Goal: Information Seeking & Learning: Find specific fact

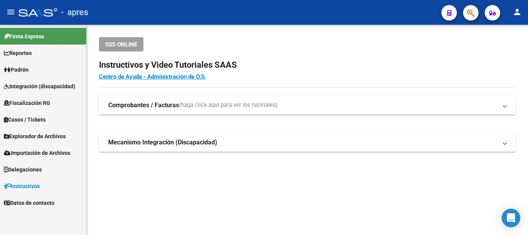
drag, startPoint x: 467, startPoint y: 26, endPoint x: 469, endPoint y: 18, distance: 8.0
click at [467, 24] on div "menu - apres person Firma Express Reportes Padrón Traspasos x O.S. Traspasos x …" at bounding box center [264, 117] width 528 height 235
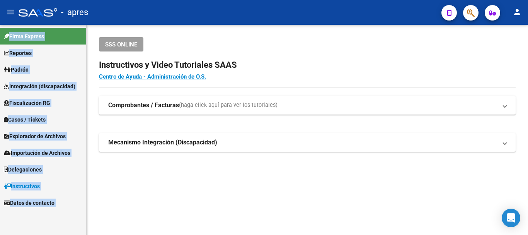
click at [469, 18] on span "button" at bounding box center [471, 13] width 8 height 16
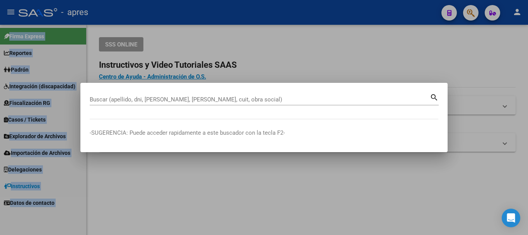
paste input "27271014495"
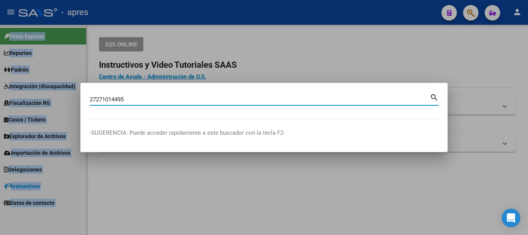
type input "27271014495"
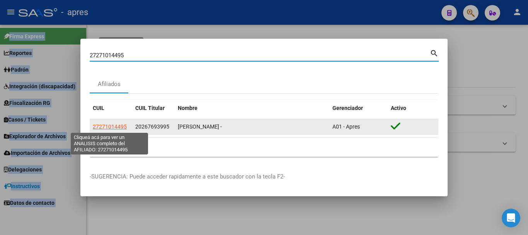
click at [114, 124] on span "27271014495" at bounding box center [110, 126] width 34 height 6
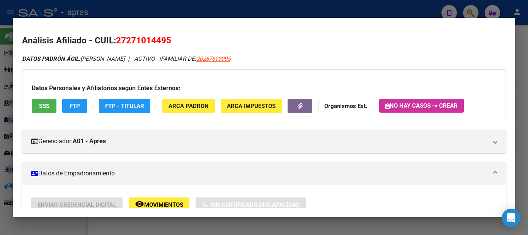
click at [40, 101] on button "SSS" at bounding box center [44, 106] width 25 height 14
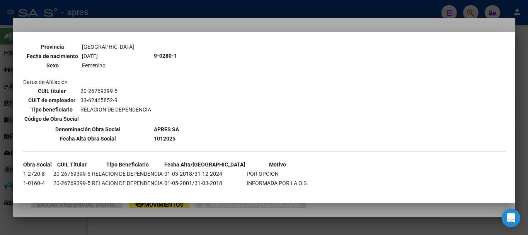
scroll to position [339, 0]
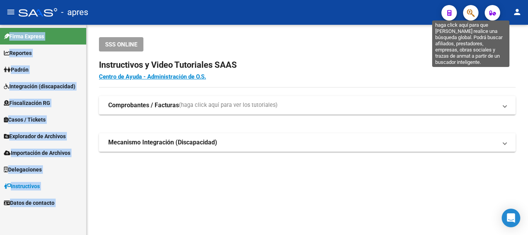
click at [470, 12] on icon "button" at bounding box center [471, 13] width 8 height 9
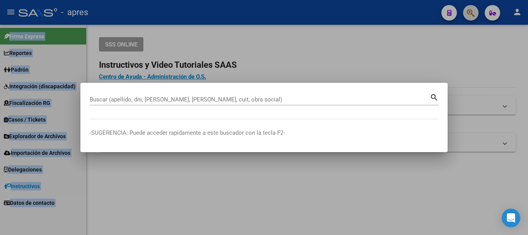
paste input "20266712902"
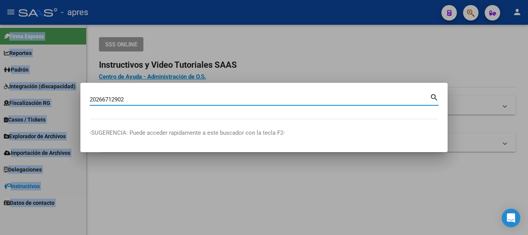
type input "20266712902"
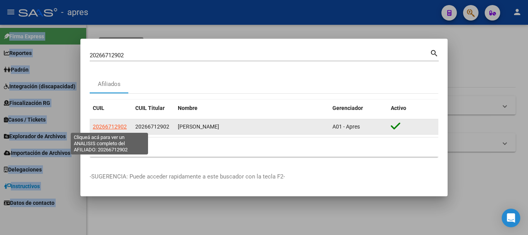
click at [121, 128] on span "20266712902" at bounding box center [110, 126] width 34 height 6
type textarea "20266712902"
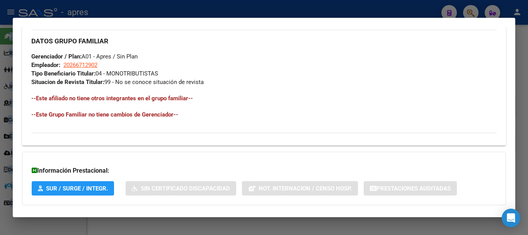
scroll to position [406, 0]
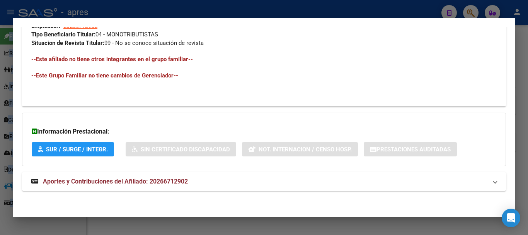
click at [201, 187] on mat-expansion-panel-header "Aportes y Contribuciones del Afiliado: 20266712902" at bounding box center [264, 181] width 484 height 19
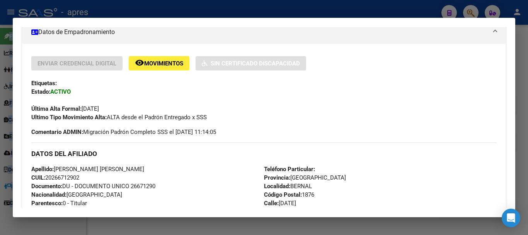
scroll to position [155, 0]
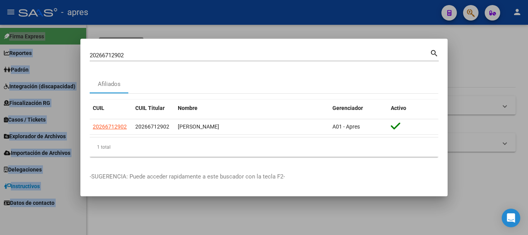
drag, startPoint x: 255, startPoint y: 50, endPoint x: 161, endPoint y: 55, distance: 94.1
click at [48, 51] on div "20266712902 Buscar (apellido, dni, cuil, nro traspaso, cuit, obra social) searc…" at bounding box center [264, 117] width 528 height 235
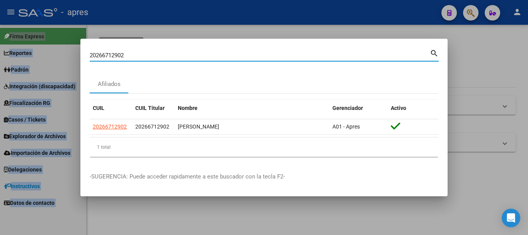
drag, startPoint x: 163, startPoint y: 55, endPoint x: 38, endPoint y: 55, distance: 124.9
click at [38, 55] on div "20266712902 Buscar (apellido, dni, cuil, nro traspaso, cuit, obra social) searc…" at bounding box center [264, 117] width 528 height 235
paste input "467403541"
type input "20467403541"
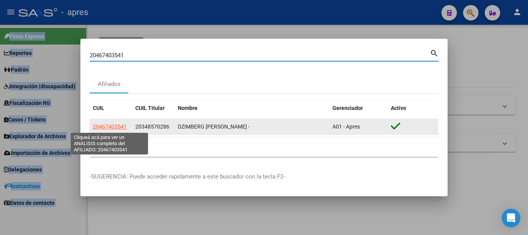
click at [119, 126] on span "20467403541" at bounding box center [110, 126] width 34 height 6
type textarea "20467403541"
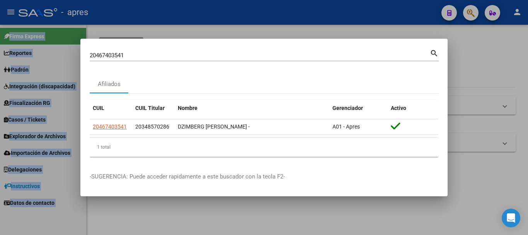
drag, startPoint x: 217, startPoint y: 60, endPoint x: 161, endPoint y: 60, distance: 55.7
click at [161, 60] on div "20467403541 Buscar (apellido, dni, [PERSON_NAME], [PERSON_NAME], cuit, obra soc…" at bounding box center [260, 55] width 340 height 12
drag, startPoint x: 156, startPoint y: 58, endPoint x: 95, endPoint y: 51, distance: 60.7
click at [79, 52] on div "20467403541 Buscar (apellido, dni, cuil, nro traspaso, cuit, obra social) searc…" at bounding box center [264, 117] width 528 height 235
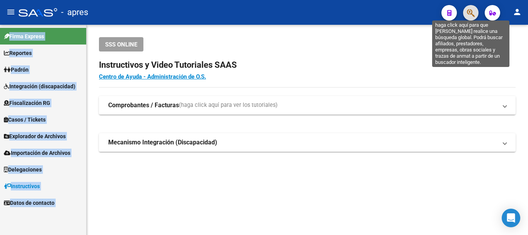
click at [474, 11] on icon "button" at bounding box center [471, 13] width 8 height 9
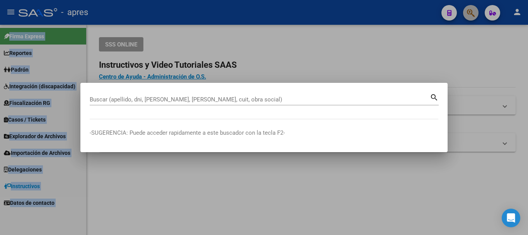
paste input "23176819049"
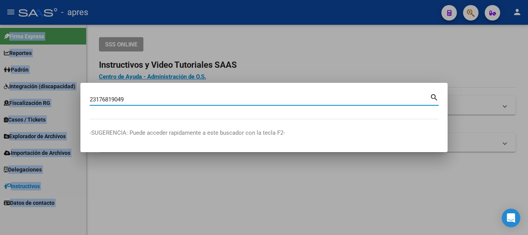
type input "23176819049"
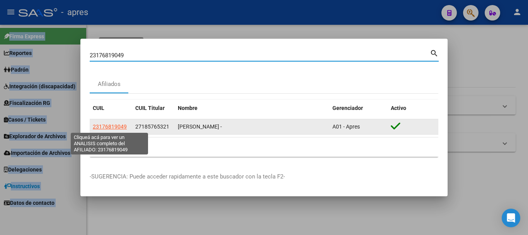
click at [122, 125] on span "23176819049" at bounding box center [110, 126] width 34 height 6
type textarea "23176819049"
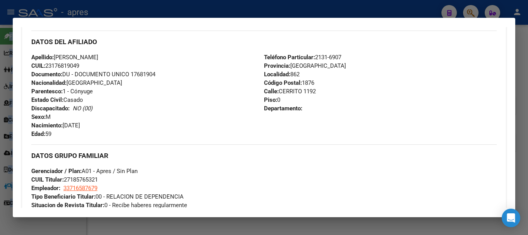
scroll to position [193, 0]
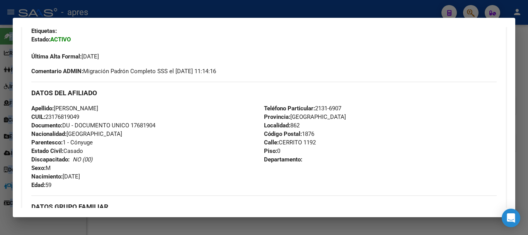
drag, startPoint x: 48, startPoint y: 115, endPoint x: 82, endPoint y: 117, distance: 34.5
click at [79, 117] on span "CUIL: 23176819049" at bounding box center [55, 116] width 48 height 7
copy span "23176819049"
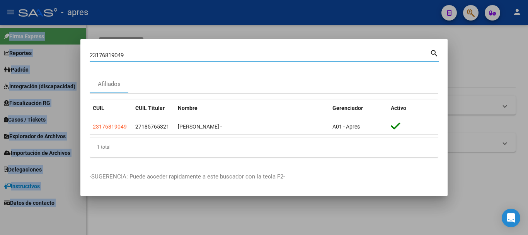
drag, startPoint x: 260, startPoint y: 58, endPoint x: 63, endPoint y: 51, distance: 197.7
click at [63, 51] on div "23176819049 Buscar (apellido, dni, cuil, nro traspaso, cuit, obra social) searc…" at bounding box center [264, 117] width 528 height 235
paste input "7440939347"
type input "27440939347"
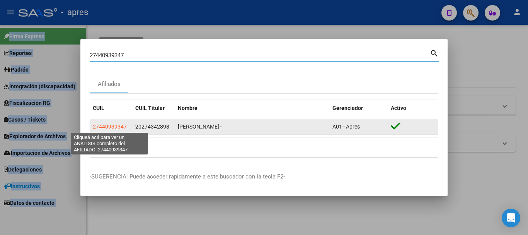
click at [106, 122] on app-link-go-to "27440939347" at bounding box center [110, 126] width 34 height 9
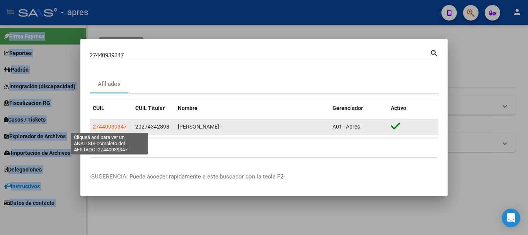
click at [110, 128] on span "27440939347" at bounding box center [110, 126] width 34 height 6
type textarea "27440939347"
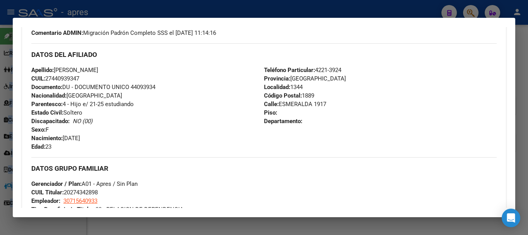
scroll to position [232, 0]
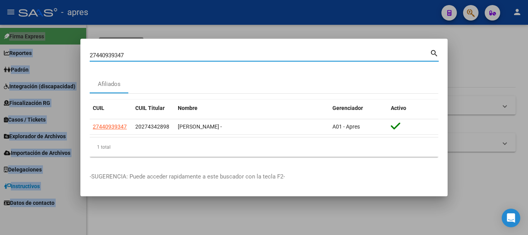
drag, startPoint x: 189, startPoint y: 58, endPoint x: 62, endPoint y: 62, distance: 126.9
click at [62, 62] on div "27440939347 Buscar (apellido, dni, cuil, nro traspaso, cuit, obra social) searc…" at bounding box center [264, 117] width 528 height 235
paste input
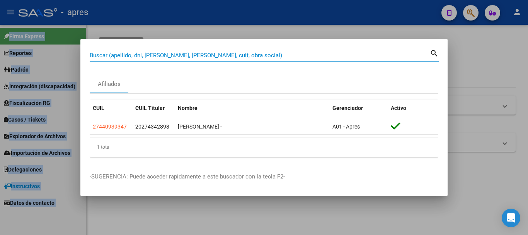
paste input
click at [292, 59] on div "Buscar (apellido, dni, [PERSON_NAME], [PERSON_NAME], cuit, obra social)" at bounding box center [260, 55] width 340 height 12
click at [290, 55] on input "Buscar (apellido, dni, [PERSON_NAME], [PERSON_NAME], cuit, obra social)" at bounding box center [260, 55] width 340 height 7
paste input "27440939347"
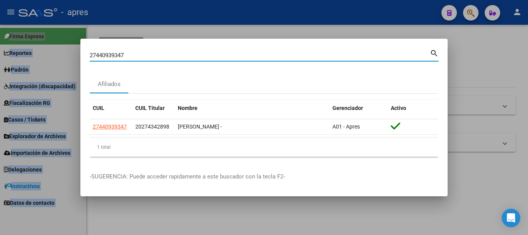
type input "27440939347"
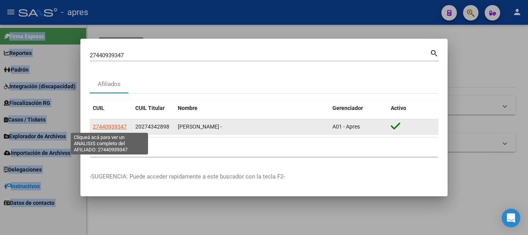
click at [101, 127] on span "27440939347" at bounding box center [110, 126] width 34 height 6
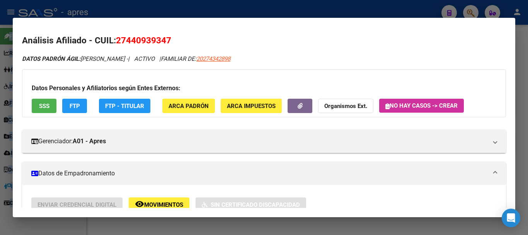
click at [46, 108] on span "SSS" at bounding box center [44, 105] width 10 height 7
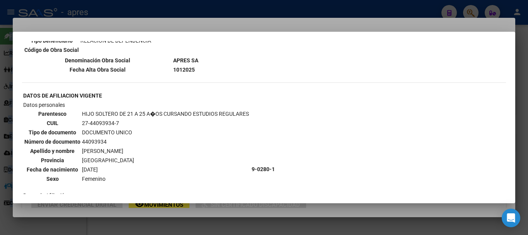
scroll to position [427, 0]
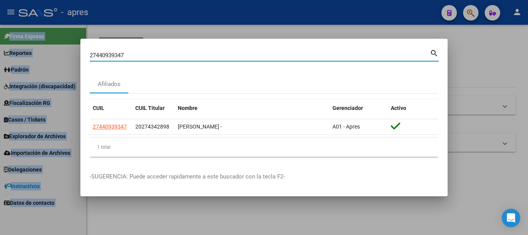
drag, startPoint x: 264, startPoint y: 57, endPoint x: 0, endPoint y: 37, distance: 265.2
click at [0, 37] on div "27440939347 Buscar (apellido, dni, cuil, nro traspaso, cuit, obra social) searc…" at bounding box center [264, 117] width 528 height 235
paste input "58655082"
type input "58655082"
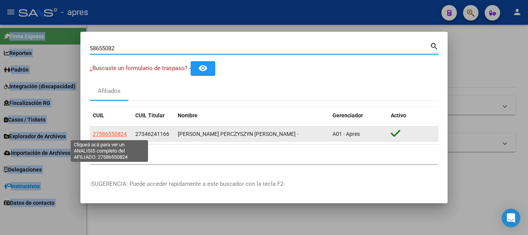
click at [114, 135] on span "27586550824" at bounding box center [110, 134] width 34 height 6
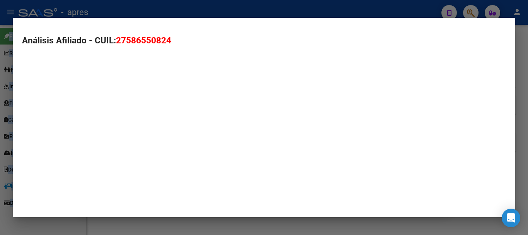
type textarea "27586550824"
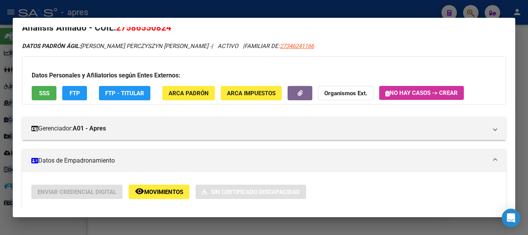
scroll to position [0, 0]
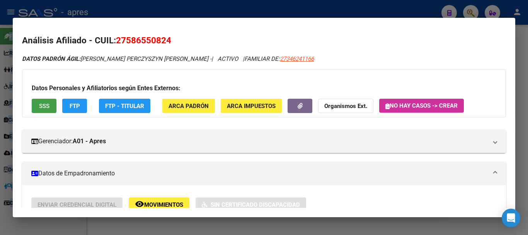
click at [51, 104] on button "SSS" at bounding box center [44, 106] width 25 height 14
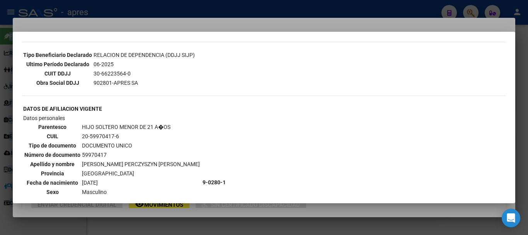
scroll to position [516, 0]
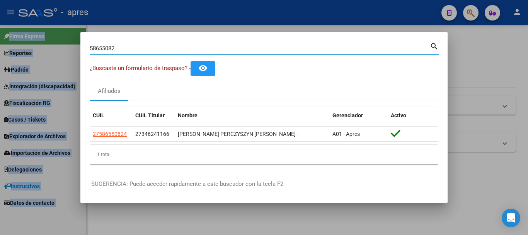
drag, startPoint x: 179, startPoint y: 50, endPoint x: 0, endPoint y: 50, distance: 179.0
click at [0, 50] on div "58655082 Buscar (apellido, dni, cuil, nro traspaso, cuit, obra social) search ¿…" at bounding box center [264, 117] width 528 height 235
paste input "23500411279"
type input "23500411279"
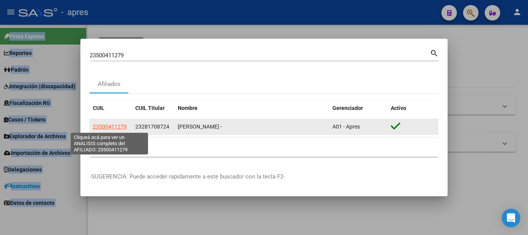
click at [125, 126] on span "23500411279" at bounding box center [110, 126] width 34 height 6
type textarea "23500411279"
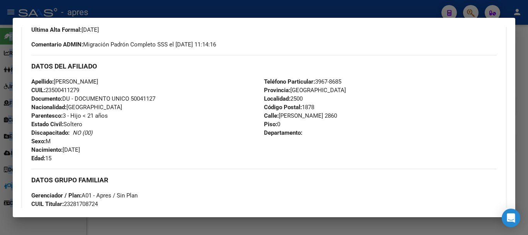
scroll to position [232, 0]
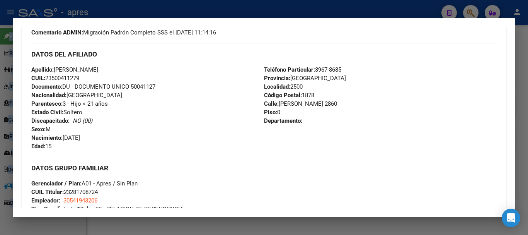
drag, startPoint x: 46, startPoint y: 78, endPoint x: 97, endPoint y: 78, distance: 50.3
click at [97, 78] on div "Apellido: [PERSON_NAME]: 23500411279 Documento: DU - DOCUMENTO UNICO 50041127 N…" at bounding box center [147, 107] width 233 height 85
drag, startPoint x: 45, startPoint y: 77, endPoint x: 77, endPoint y: 78, distance: 32.1
click at [77, 78] on span "CUIL: 23500411279" at bounding box center [55, 78] width 48 height 7
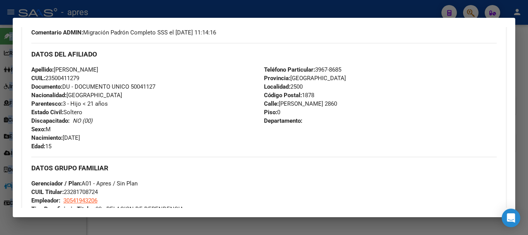
click at [77, 78] on span "CUIL: 23500411279" at bounding box center [55, 78] width 48 height 7
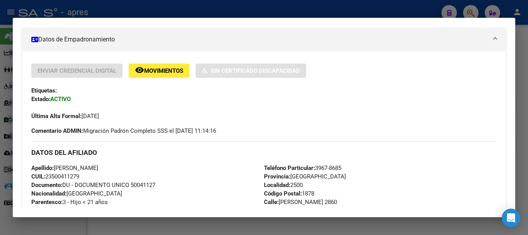
scroll to position [0, 0]
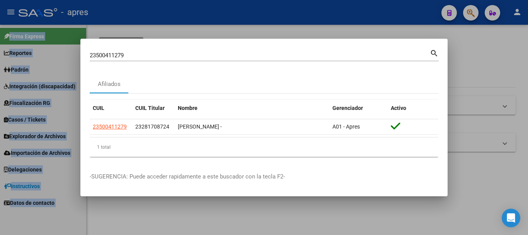
drag, startPoint x: 272, startPoint y: 59, endPoint x: 143, endPoint y: 70, distance: 129.6
click at [110, 52] on div "23500411279 Buscar (apellido, dni, [PERSON_NAME], [PERSON_NAME], cuit, obra soc…" at bounding box center [260, 55] width 340 height 12
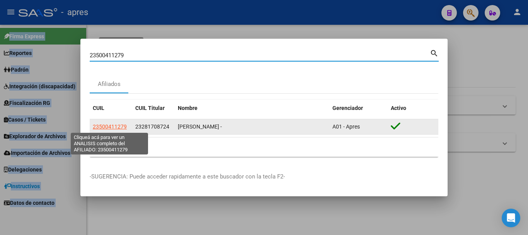
click at [119, 125] on span "23500411279" at bounding box center [110, 126] width 34 height 6
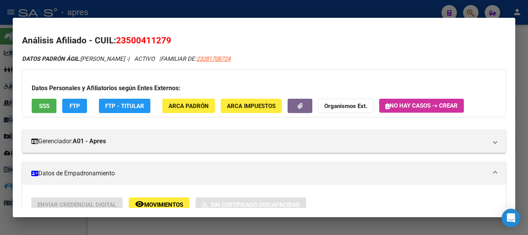
click at [52, 104] on button "SSS" at bounding box center [44, 106] width 25 height 14
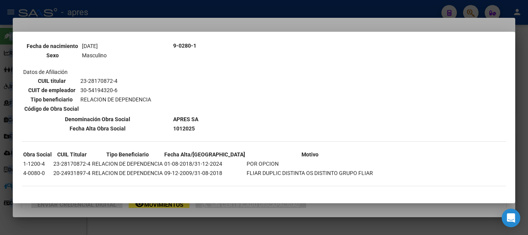
scroll to position [482, 0]
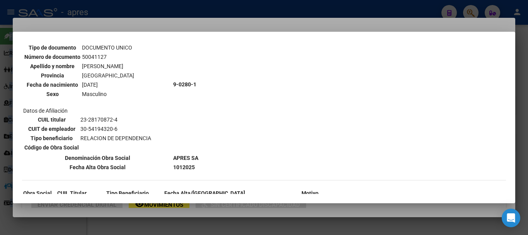
drag, startPoint x: 80, startPoint y: 117, endPoint x: 121, endPoint y: 119, distance: 41.4
click at [121, 119] on td "23-28170872-4" at bounding box center [116, 119] width 72 height 9
drag, startPoint x: 88, startPoint y: 118, endPoint x: 81, endPoint y: 116, distance: 7.7
click at [84, 116] on td "23-28170872-4" at bounding box center [116, 119] width 72 height 9
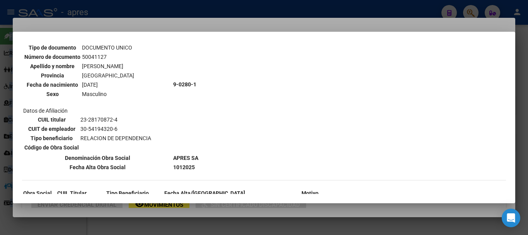
drag, startPoint x: 80, startPoint y: 116, endPoint x: 140, endPoint y: 127, distance: 60.7
click at [118, 115] on td "23-28170872-4" at bounding box center [116, 119] width 72 height 9
copy td "23-28170872-4"
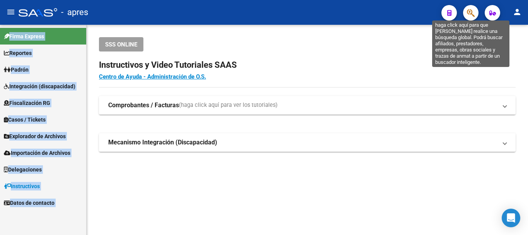
click at [472, 8] on span "button" at bounding box center [471, 13] width 8 height 16
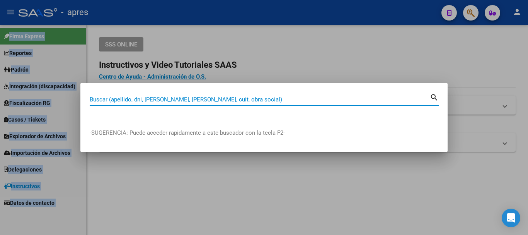
paste input "55496381"
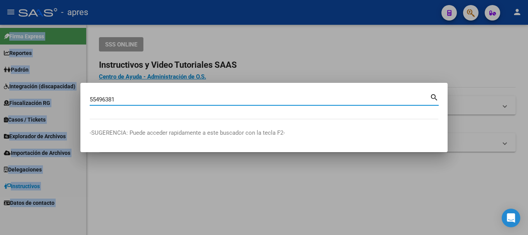
type input "55496381"
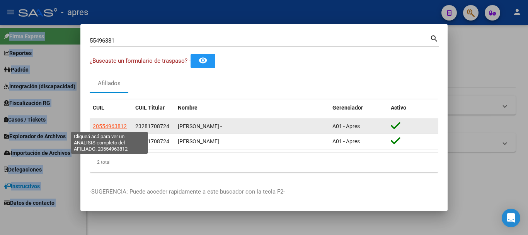
click at [112, 126] on span "20554963812" at bounding box center [110, 126] width 34 height 6
type textarea "20554963812"
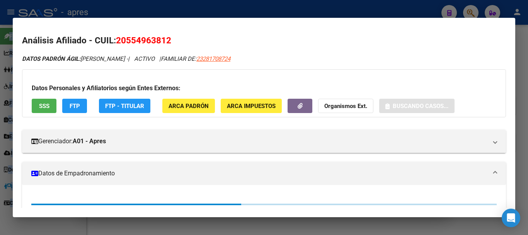
drag, startPoint x: 117, startPoint y: 38, endPoint x: 176, endPoint y: 37, distance: 58.4
click at [176, 37] on h2 "Análisis Afiliado - CUIL: 20554963812" at bounding box center [264, 40] width 484 height 13
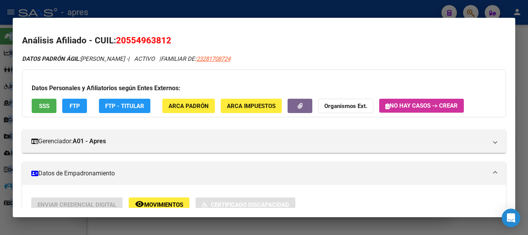
copy span "20554963812"
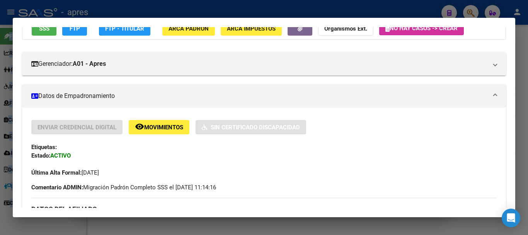
scroll to position [0, 0]
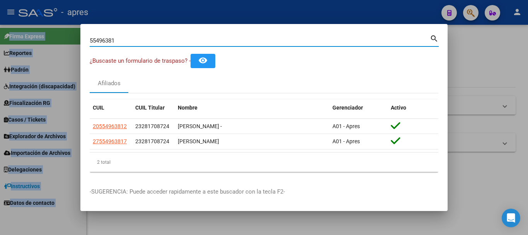
drag, startPoint x: 322, startPoint y: 39, endPoint x: 53, endPoint y: 31, distance: 268.8
click at [54, 31] on div "55496381 Buscar (apellido, dni, cuil, nro traspaso, cuit, obra social) search ¿…" at bounding box center [264, 117] width 528 height 235
paste input "20503985110"
type input "20503985110"
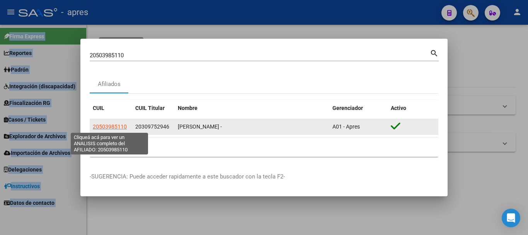
click at [109, 125] on span "20503985110" at bounding box center [110, 126] width 34 height 6
type textarea "20503985110"
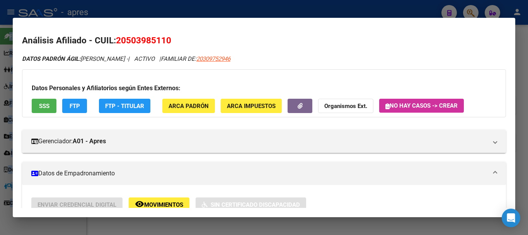
click at [51, 102] on button "SSS" at bounding box center [44, 106] width 25 height 14
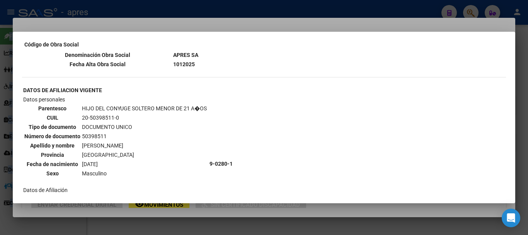
scroll to position [773, 0]
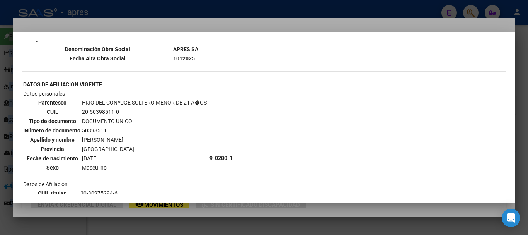
drag, startPoint x: 80, startPoint y: 110, endPoint x: 124, endPoint y: 110, distance: 43.7
click at [124, 110] on tr "CUIL 20-50398511-0" at bounding box center [115, 111] width 183 height 9
copy tr "20-50398511-0"
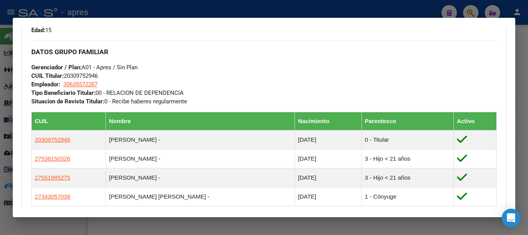
scroll to position [509, 0]
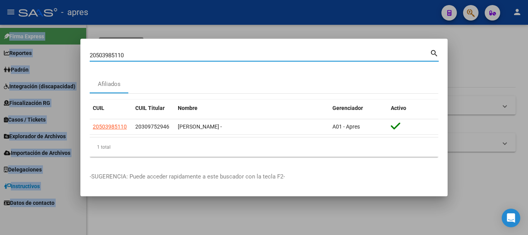
drag, startPoint x: 376, startPoint y: 56, endPoint x: 23, endPoint y: 49, distance: 353.0
click at [23, 49] on div "20503985110 Buscar (apellido, dni, cuil, nro traspaso, cuit, obra social) searc…" at bounding box center [264, 117] width 528 height 235
paste input "503985115"
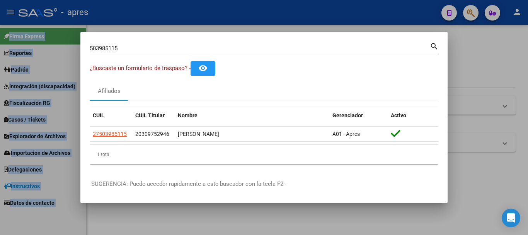
drag, startPoint x: 111, startPoint y: 131, endPoint x: 118, endPoint y: 151, distance: 20.9
click at [118, 151] on div "CUIL CUIL Titular Nombre Gerenciador Activo 27503985115 20309752946 [PERSON_NAM…" at bounding box center [264, 135] width 349 height 57
click at [118, 152] on div "1 total" at bounding box center [264, 154] width 349 height 19
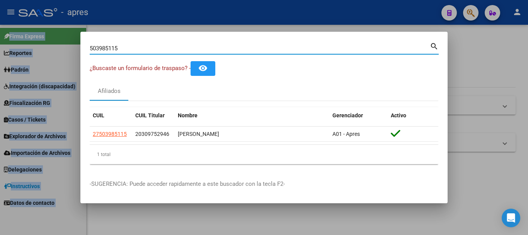
drag, startPoint x: 140, startPoint y: 49, endPoint x: 38, endPoint y: 57, distance: 102.0
click at [38, 57] on div "503985115 Buscar (apellido, dni, cuil, nro traspaso, cuit, obra social) search …" at bounding box center [264, 117] width 528 height 235
paste input "27556109"
type input "27556109"
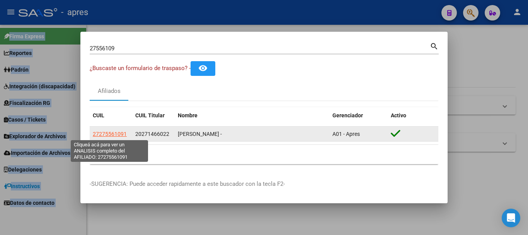
click at [111, 133] on span "27275561091" at bounding box center [110, 134] width 34 height 6
type textarea "27275561091"
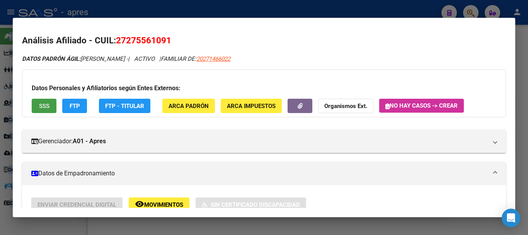
click at [40, 107] on span "SSS" at bounding box center [44, 105] width 10 height 7
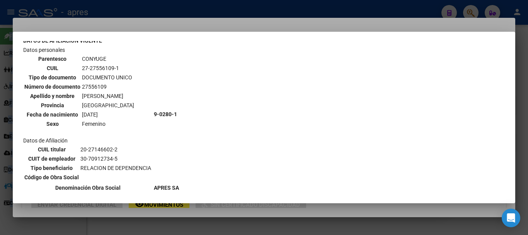
scroll to position [309, 0]
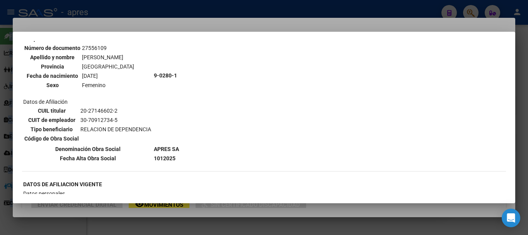
drag, startPoint x: 78, startPoint y: 109, endPoint x: 117, endPoint y: 107, distance: 39.5
click at [117, 107] on tr "CUIL titular 20-27146602-2" at bounding box center [88, 110] width 128 height 9
copy tr "20-27146602-2"
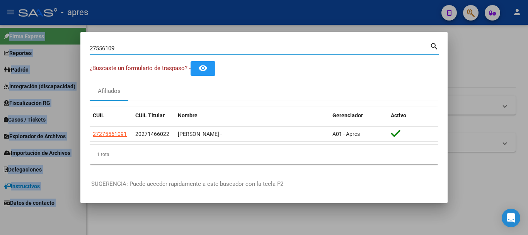
drag, startPoint x: 266, startPoint y: 49, endPoint x: 0, endPoint y: 49, distance: 266.4
click at [0, 49] on div "27556109 Buscar (apellido, dni, cuil, nro traspaso, cuit, obra social) search ¿…" at bounding box center [264, 117] width 528 height 235
paste input "5151289"
type input "51512899"
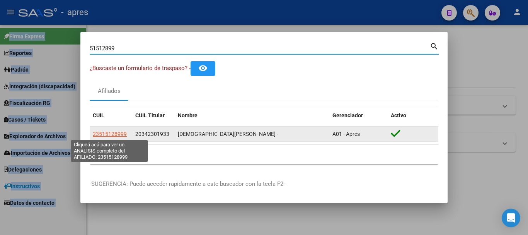
click at [117, 133] on span "23515128999" at bounding box center [110, 134] width 34 height 6
type textarea "23515128999"
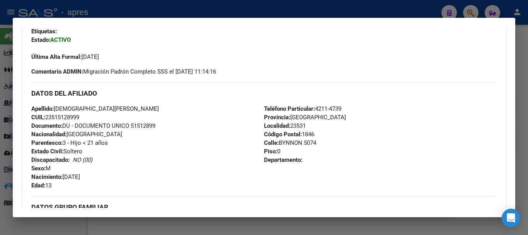
scroll to position [193, 0]
drag, startPoint x: 46, startPoint y: 115, endPoint x: 85, endPoint y: 116, distance: 39.4
click at [85, 116] on div "Apellido: [PERSON_NAME]: 23515128999 Documento: DU - DOCUMENTO UNICO 51512899 N…" at bounding box center [147, 146] width 233 height 85
drag, startPoint x: 49, startPoint y: 116, endPoint x: 95, endPoint y: 116, distance: 46.4
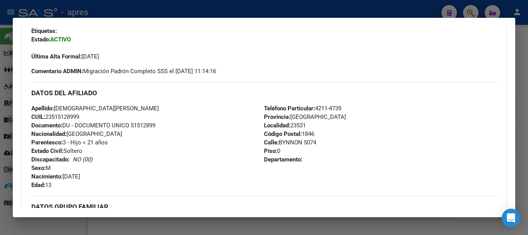
click at [95, 116] on div "Apellido: [PERSON_NAME]: 23515128999 Documento: DU - DOCUMENTO UNICO 51512899 N…" at bounding box center [147, 146] width 233 height 85
copy span "23515128999"
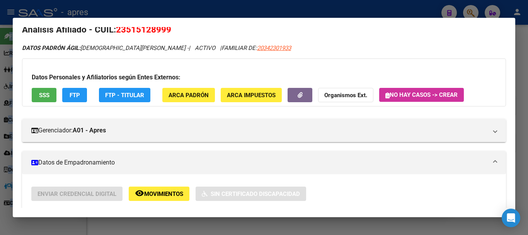
scroll to position [0, 0]
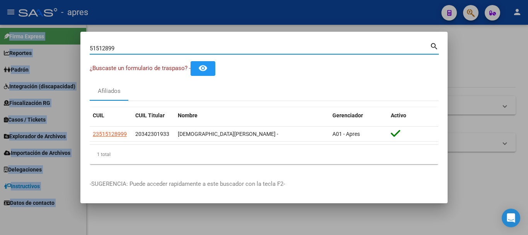
drag, startPoint x: 130, startPoint y: 49, endPoint x: 36, endPoint y: 41, distance: 94.3
click at [36, 41] on div "51512899 Buscar (apellido, dni, cuil, nro traspaso, cuit, obra social) search ¿…" at bounding box center [264, 117] width 528 height 235
paste input "5170766"
type input "55170766"
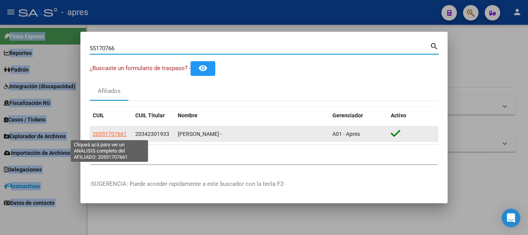
click at [114, 133] on span "20551707661" at bounding box center [110, 134] width 34 height 6
type textarea "20551707661"
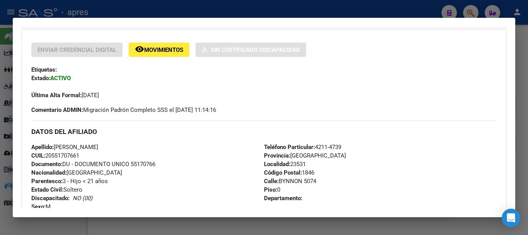
scroll to position [193, 0]
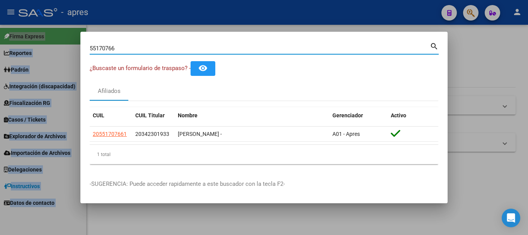
drag, startPoint x: 187, startPoint y: 46, endPoint x: 18, endPoint y: 51, distance: 169.0
click at [18, 51] on div "55170766 Buscar (apellido, dni, cuil, nro traspaso, cuit, obra social) search ¿…" at bounding box center [264, 117] width 528 height 235
paste input "8448759"
type input "58448759"
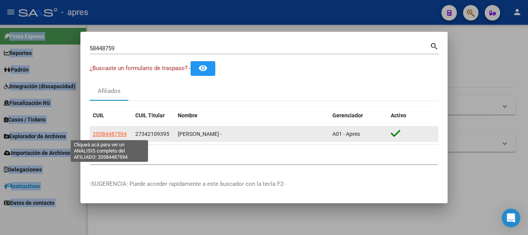
click at [124, 133] on span "20584487594" at bounding box center [110, 134] width 34 height 6
type textarea "20584487594"
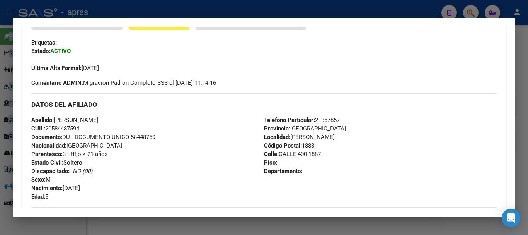
scroll to position [182, 0]
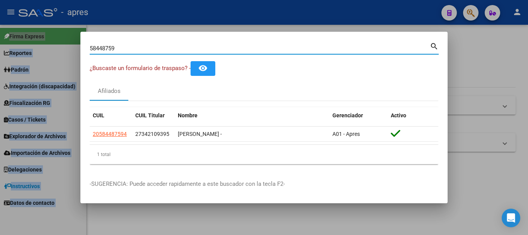
drag, startPoint x: 191, startPoint y: 51, endPoint x: 36, endPoint y: 51, distance: 155.0
click at [37, 51] on div "58448759 Buscar (apellido, dni, cuil, nro traspaso, cuit, obra social) search ¿…" at bounding box center [264, 117] width 528 height 235
paste input "6788093"
type input "56788093"
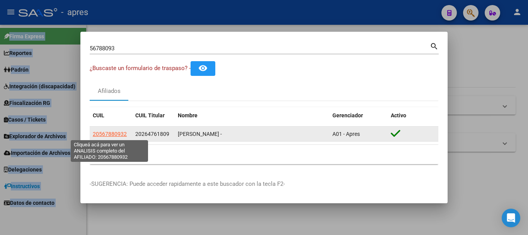
click at [110, 132] on span "20567880932" at bounding box center [110, 134] width 34 height 6
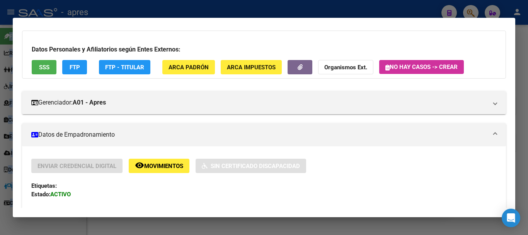
scroll to position [155, 0]
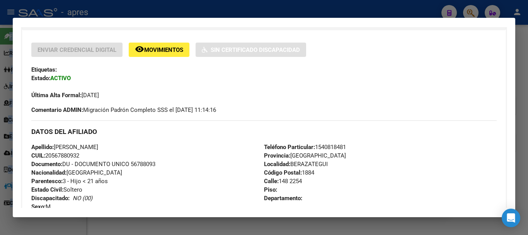
drag, startPoint x: 48, startPoint y: 155, endPoint x: 85, endPoint y: 155, distance: 37.1
click at [85, 155] on div "Apellido: [PERSON_NAME]: 20567880932 Documento: DU - DOCUMENTO UNICO 56788093 N…" at bounding box center [147, 185] width 233 height 85
copy span "20567880932"
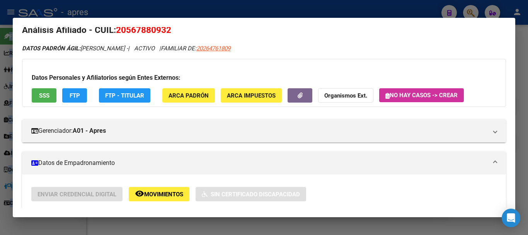
scroll to position [0, 0]
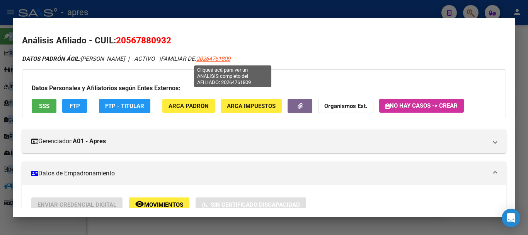
click at [228, 55] on span "20264761809" at bounding box center [213, 58] width 34 height 7
type textarea "20264761809"
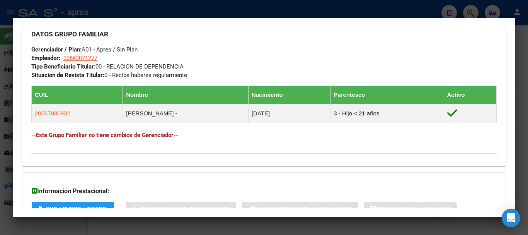
scroll to position [387, 0]
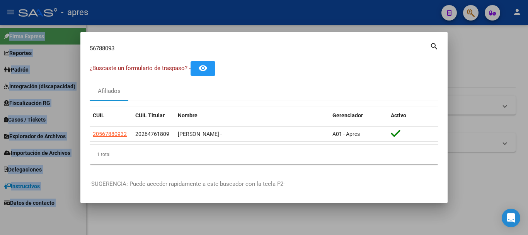
drag, startPoint x: 169, startPoint y: 51, endPoint x: 164, endPoint y: 51, distance: 5.5
click at [164, 51] on div "56788093 Buscar (apellido, dni, [PERSON_NAME], [PERSON_NAME], cuit, obra social)" at bounding box center [260, 49] width 340 height 12
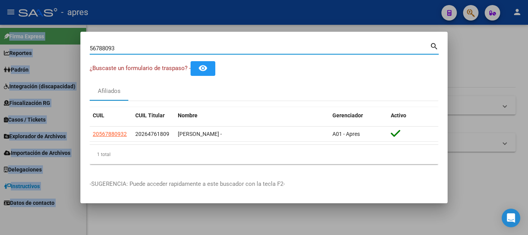
drag, startPoint x: 119, startPoint y: 51, endPoint x: 70, endPoint y: 49, distance: 49.9
click at [70, 49] on div "56788093 Buscar (apellido, dni, cuil, nro traspaso, cuit, obra social) search ¿…" at bounding box center [264, 117] width 528 height 235
paste input "43249091"
type input "43249091"
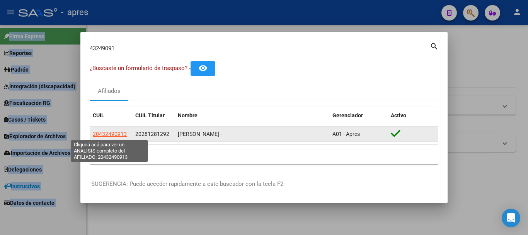
click at [113, 131] on span "20432490913" at bounding box center [110, 134] width 34 height 6
type textarea "20432490913"
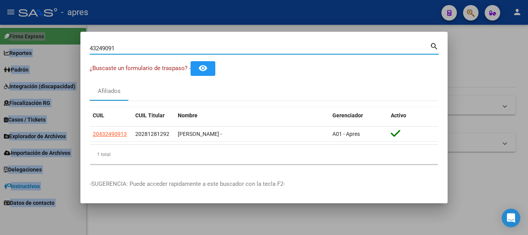
drag, startPoint x: 211, startPoint y: 46, endPoint x: 22, endPoint y: 40, distance: 189.5
click at [22, 40] on div "43249091 Buscar (apellido, dni, cuil, nro traspaso, cuit, obra social) search ¿…" at bounding box center [264, 117] width 528 height 235
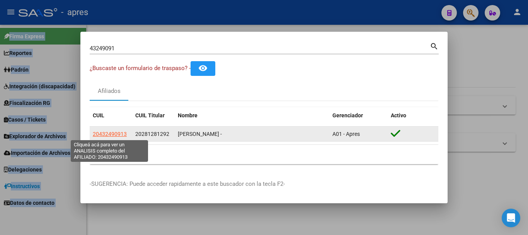
click at [108, 132] on span "20432490913" at bounding box center [110, 134] width 34 height 6
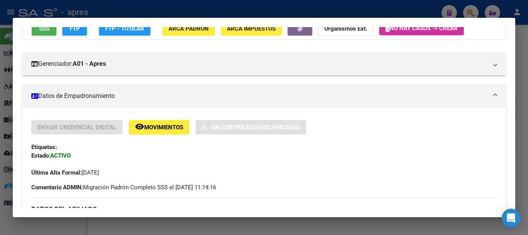
scroll to position [116, 0]
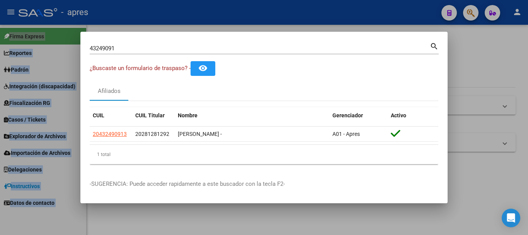
drag, startPoint x: 195, startPoint y: 41, endPoint x: 193, endPoint y: 48, distance: 7.2
click at [194, 44] on div "43249091 Buscar (apellido, dni, [PERSON_NAME], [PERSON_NAME], cuit, obra social…" at bounding box center [264, 47] width 349 height 13
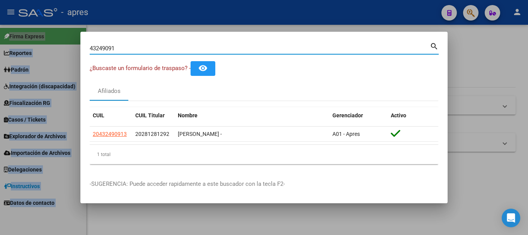
drag, startPoint x: 193, startPoint y: 49, endPoint x: 29, endPoint y: 40, distance: 164.2
click at [29, 40] on div "43249091 Buscar (apellido, dni, cuil, nro traspaso, cuit, obra social) search ¿…" at bounding box center [264, 117] width 528 height 235
paste input "8636132"
type input "48636132"
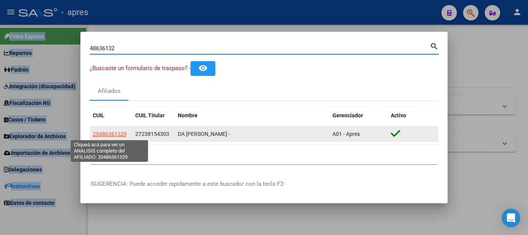
click at [118, 132] on span "20486361329" at bounding box center [110, 134] width 34 height 6
type textarea "20486361329"
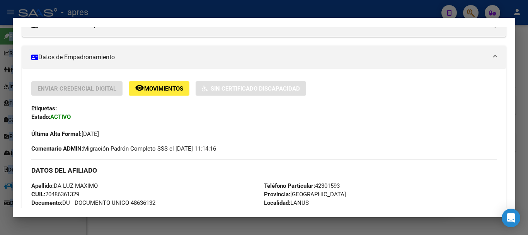
scroll to position [155, 0]
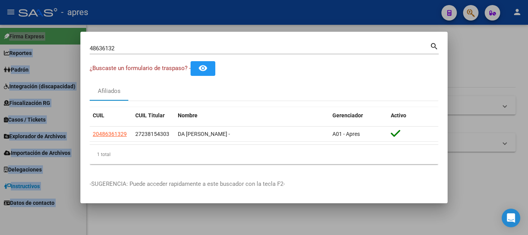
drag, startPoint x: 138, startPoint y: 56, endPoint x: 138, endPoint y: 48, distance: 8.1
click at [136, 50] on div "48636132 Buscar (apellido, dni, [PERSON_NAME], [PERSON_NAME], cuit, obra social…" at bounding box center [264, 51] width 349 height 20
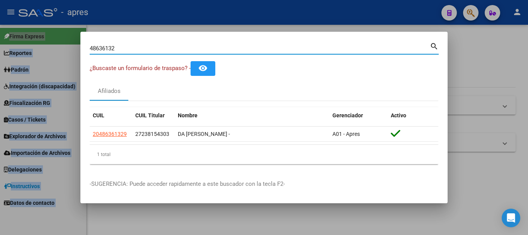
drag, startPoint x: 134, startPoint y: 48, endPoint x: 0, endPoint y: 62, distance: 134.5
click at [0, 62] on div "48636132 Buscar (apellido, dni, cuil, nro traspaso, cuit, obra social) search ¿…" at bounding box center [264, 117] width 528 height 235
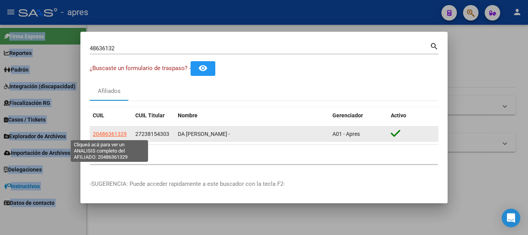
click at [121, 133] on span "20486361329" at bounding box center [110, 134] width 34 height 6
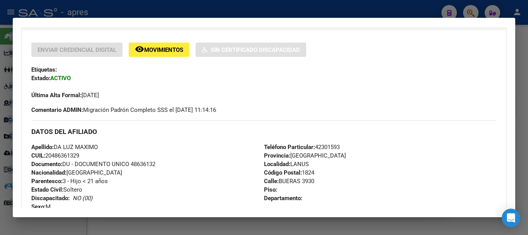
scroll to position [193, 0]
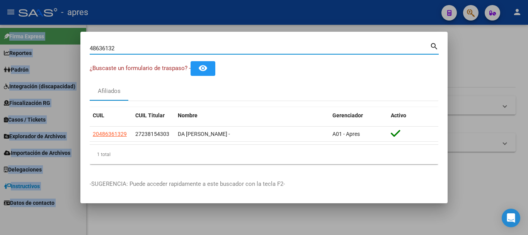
drag, startPoint x: 202, startPoint y: 50, endPoint x: 50, endPoint y: 46, distance: 152.4
click at [50, 46] on div "48636132 Buscar (apellido, dni, cuil, nro traspaso, cuit, obra social) search ¿…" at bounding box center [264, 117] width 528 height 235
paste input "23262064034"
type input "23262064034"
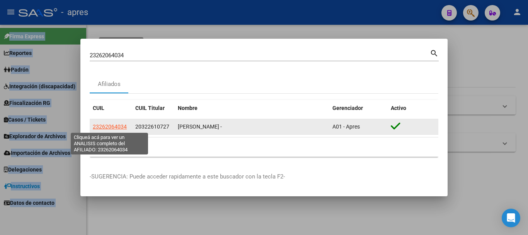
click at [105, 128] on span "23262064034" at bounding box center [110, 126] width 34 height 6
type textarea "23262064034"
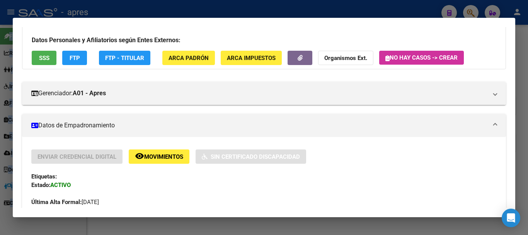
scroll to position [39, 0]
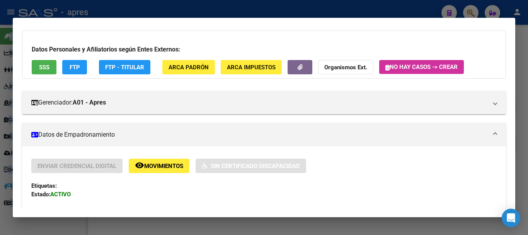
click at [47, 66] on span "SSS" at bounding box center [44, 67] width 10 height 7
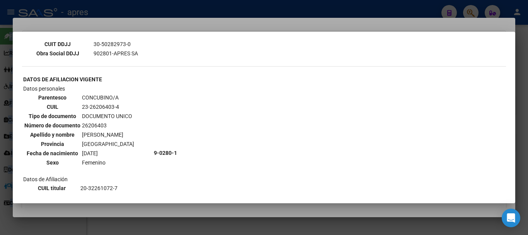
scroll to position [271, 0]
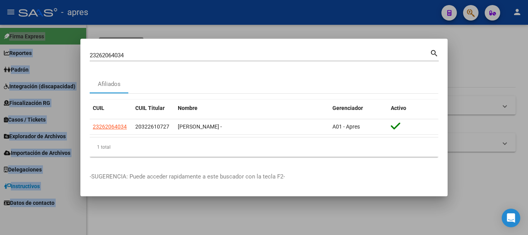
drag, startPoint x: 186, startPoint y: 58, endPoint x: 127, endPoint y: 60, distance: 58.8
click at [88, 56] on mat-dialog-content "23262064034 Buscar (apellido, dni, cuil, nro traspaso, cuit, obra social) searc…" at bounding box center [263, 105] width 367 height 115
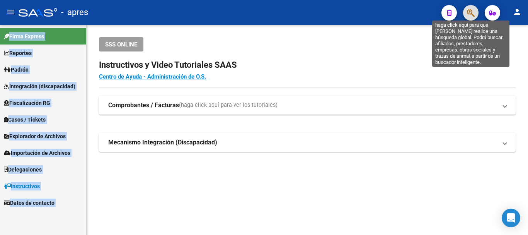
click at [471, 10] on icon "button" at bounding box center [471, 13] width 8 height 9
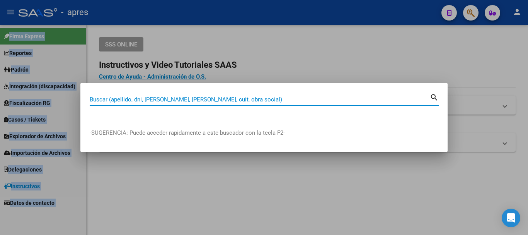
paste input "27292288978"
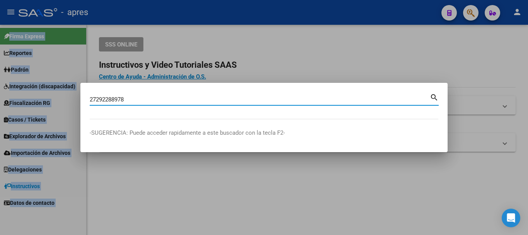
type input "27292288978"
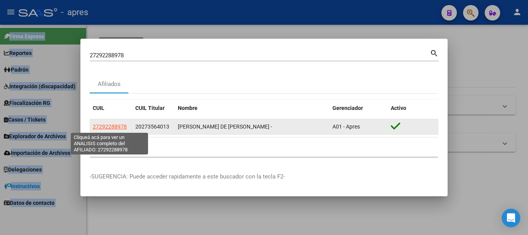
click at [101, 126] on span "27292288978" at bounding box center [110, 126] width 34 height 6
type textarea "27292288978"
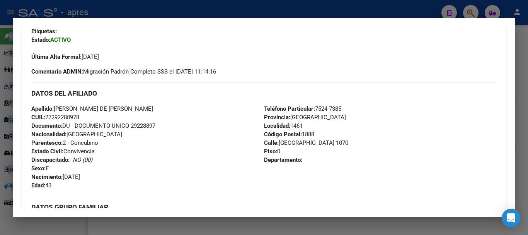
scroll to position [193, 0]
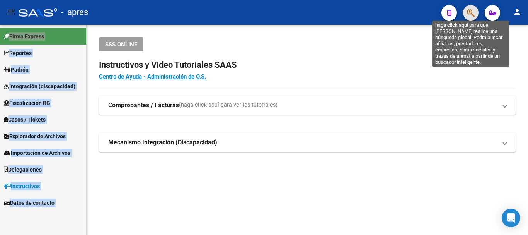
click at [468, 17] on icon "button" at bounding box center [471, 13] width 8 height 9
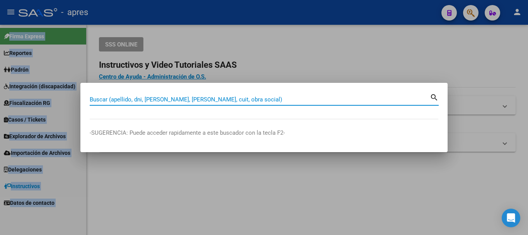
paste input "57093677"
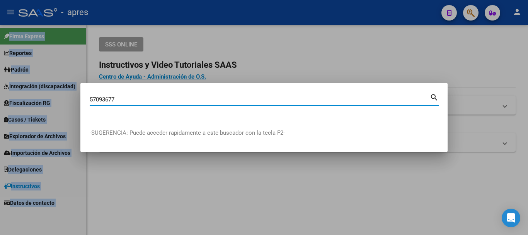
type input "57093677"
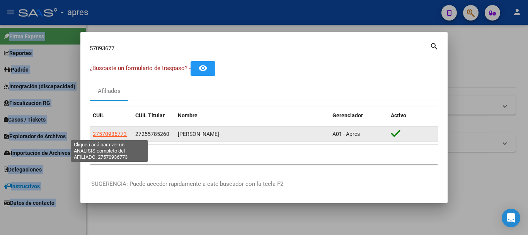
click at [112, 131] on span "27570936773" at bounding box center [110, 134] width 34 height 6
type textarea "27570936773"
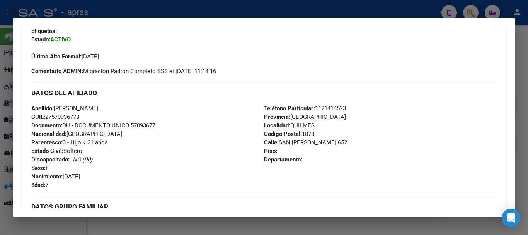
scroll to position [0, 0]
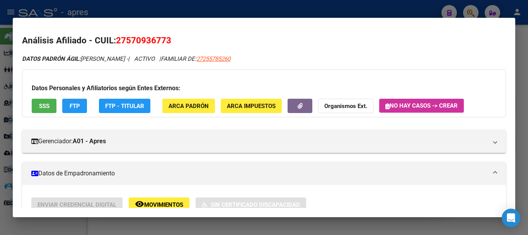
click at [38, 112] on button "SSS" at bounding box center [44, 106] width 25 height 14
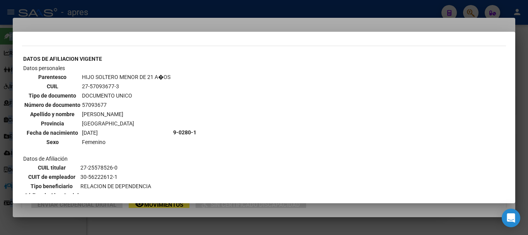
scroll to position [291, 0]
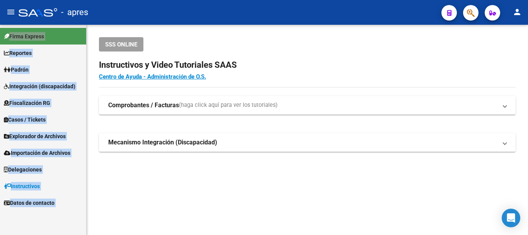
click at [475, 12] on button "button" at bounding box center [470, 12] width 15 height 15
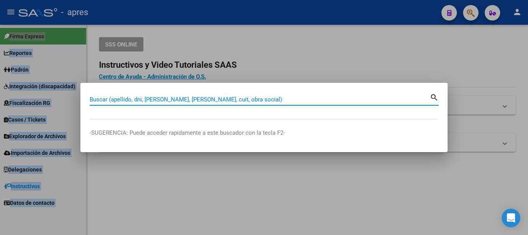
paste input "42544690"
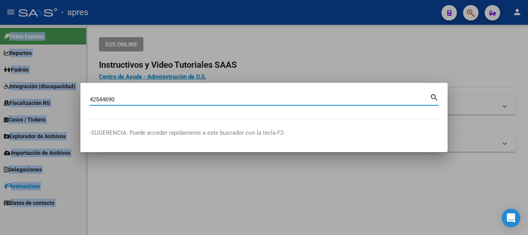
type input "42544690"
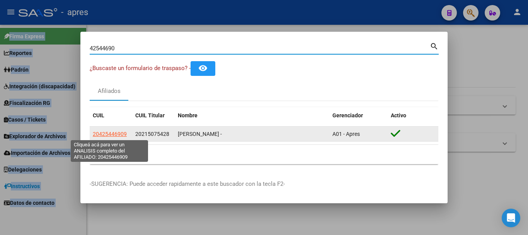
click at [114, 133] on span "20425446909" at bounding box center [110, 134] width 34 height 6
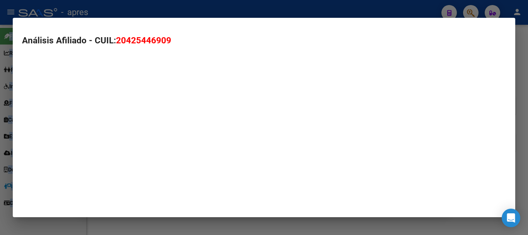
type textarea "20425446909"
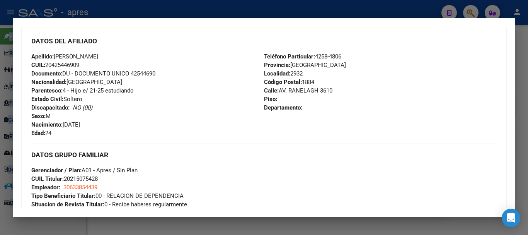
scroll to position [232, 0]
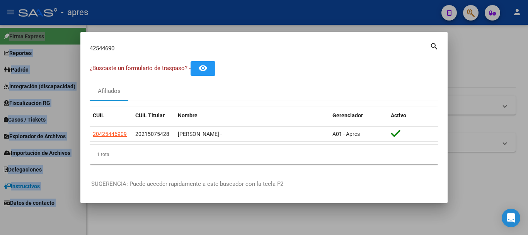
drag, startPoint x: 172, startPoint y: 52, endPoint x: 88, endPoint y: 37, distance: 84.9
click at [85, 37] on mat-dialog-container "42544690 Buscar (apellido, dni, cuil, nro traspaso, cuit, obra social) search ¿…" at bounding box center [263, 118] width 367 height 172
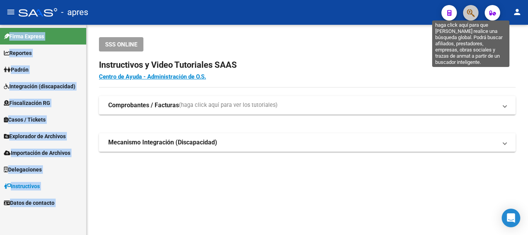
click at [469, 17] on icon "button" at bounding box center [471, 13] width 8 height 9
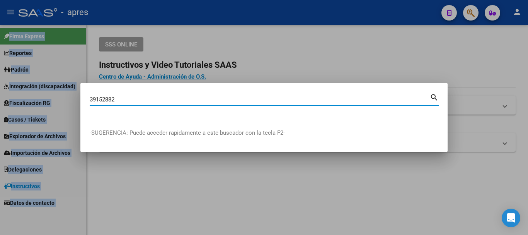
type input "39152882"
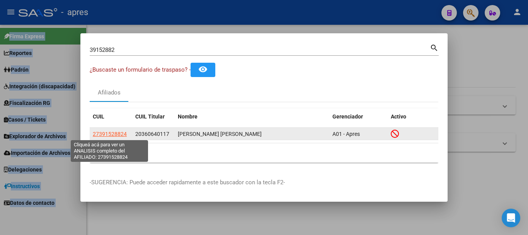
click at [111, 133] on span "27391528824" at bounding box center [110, 134] width 34 height 6
type textarea "27391528824"
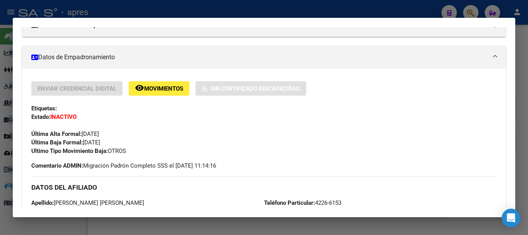
scroll to position [193, 0]
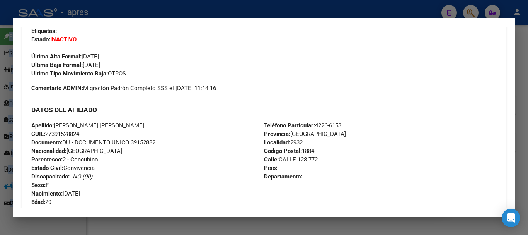
drag, startPoint x: 46, startPoint y: 132, endPoint x: 87, endPoint y: 133, distance: 41.8
click at [87, 133] on div "Apellido: [PERSON_NAME] [PERSON_NAME] CUIL: 27391528824 Documento: DU - DOCUMEN…" at bounding box center [147, 163] width 233 height 85
drag, startPoint x: 47, startPoint y: 131, endPoint x: 91, endPoint y: 132, distance: 43.7
click at [90, 132] on div "Apellido: [PERSON_NAME] [PERSON_NAME] CUIL: 27391528824 Documento: DU - DOCUMEN…" at bounding box center [147, 163] width 233 height 85
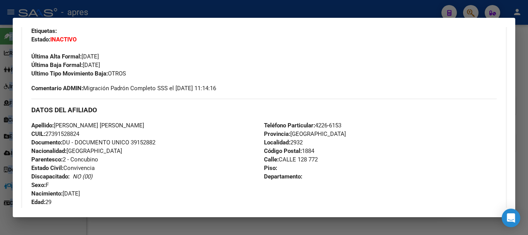
copy span "27391528824"
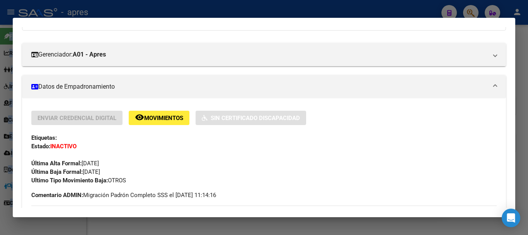
scroll to position [39, 0]
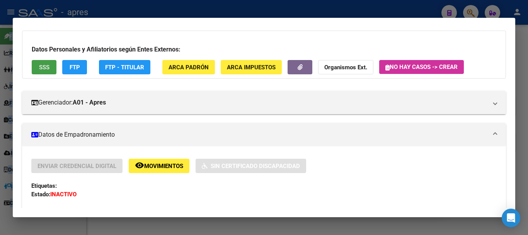
click at [39, 71] on span "SSS" at bounding box center [44, 67] width 10 height 7
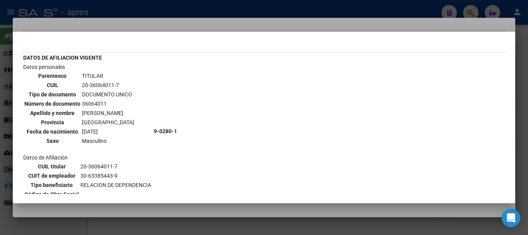
scroll to position [0, 0]
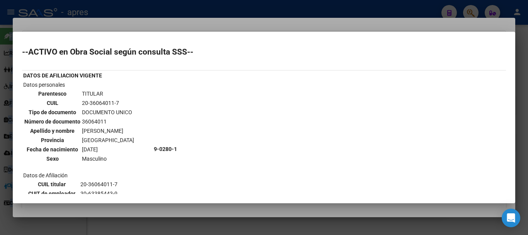
drag, startPoint x: 90, startPoint y: 102, endPoint x: 114, endPoint y: 101, distance: 24.4
click at [114, 101] on td "20-36064011-7" at bounding box center [108, 103] width 53 height 9
copy td "36064011"
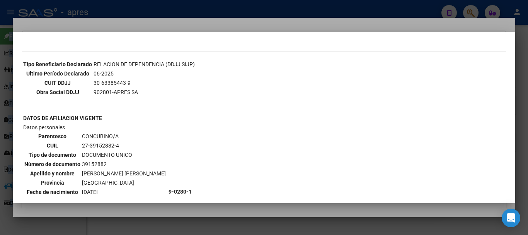
scroll to position [232, 0]
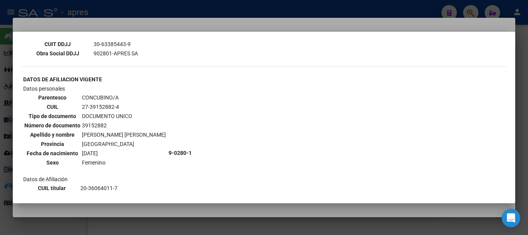
drag, startPoint x: 81, startPoint y: 104, endPoint x: 89, endPoint y: 105, distance: 7.7
click at [89, 105] on td "27-39152882-4" at bounding box center [124, 106] width 85 height 9
click at [90, 106] on td "27-39152882-4" at bounding box center [124, 106] width 85 height 9
drag, startPoint x: 89, startPoint y: 105, endPoint x: 133, endPoint y: 128, distance: 49.1
click at [112, 104] on td "27-39152882-4" at bounding box center [124, 106] width 85 height 9
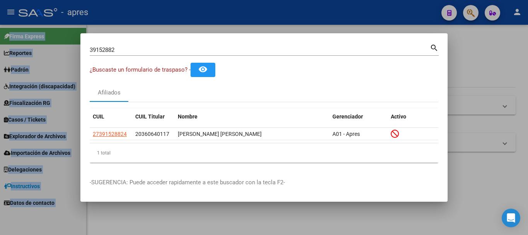
drag, startPoint x: 86, startPoint y: 32, endPoint x: 46, endPoint y: 46, distance: 41.8
click at [46, 46] on div "39152882 Buscar (apellido, dni, cuil, nro traspaso, cuit, obra social) search ¿…" at bounding box center [264, 117] width 528 height 235
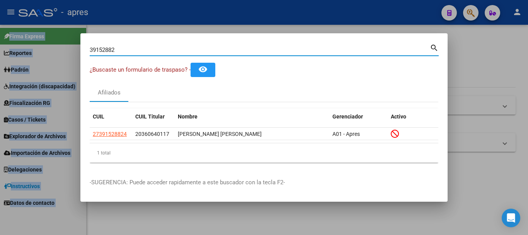
drag, startPoint x: 121, startPoint y: 48, endPoint x: 53, endPoint y: 51, distance: 67.3
click at [55, 52] on div "39152882 Buscar (apellido, dni, cuil, nro traspaso, cuit, obra social) search ¿…" at bounding box center [264, 117] width 528 height 235
paste input "94159495"
type input "94159495"
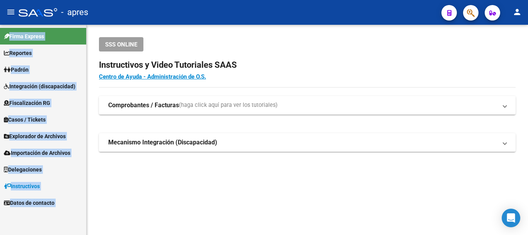
drag, startPoint x: 482, startPoint y: 15, endPoint x: 473, endPoint y: 14, distance: 9.0
click at [481, 14] on mat-toolbar "menu - apres person" at bounding box center [264, 12] width 528 height 25
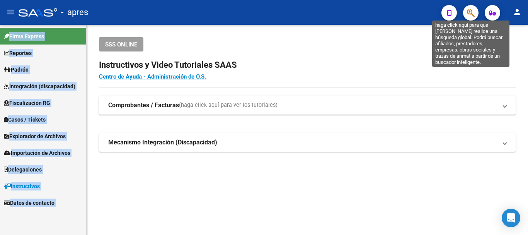
click at [471, 14] on icon "button" at bounding box center [471, 13] width 8 height 9
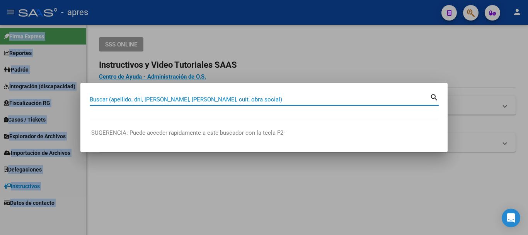
paste input "20941594957"
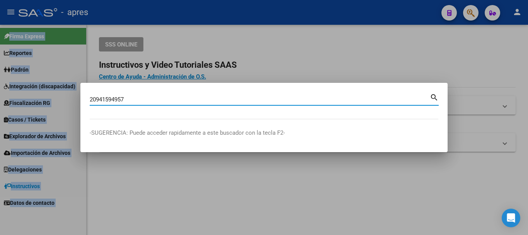
type input "20941594957"
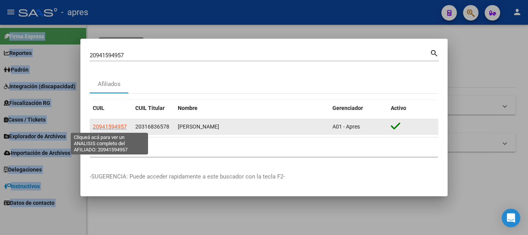
click at [121, 126] on span "20941594957" at bounding box center [110, 126] width 34 height 6
type textarea "20941594957"
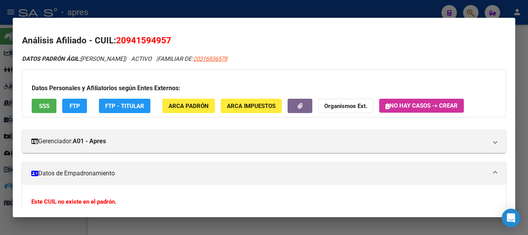
click at [40, 106] on span "SSS" at bounding box center [44, 105] width 10 height 7
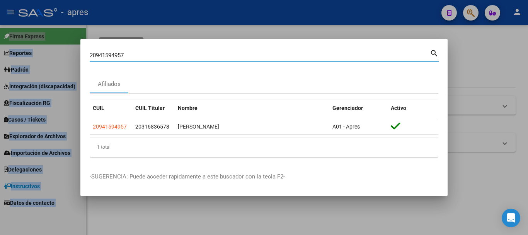
drag, startPoint x: 106, startPoint y: 52, endPoint x: 50, endPoint y: 39, distance: 58.0
click at [50, 39] on div "20941594957 Buscar (apellido, dni, cuil, nro traspaso, cuit, obra social) searc…" at bounding box center [264, 117] width 528 height 235
paste input "7941594951"
type input "27941594951"
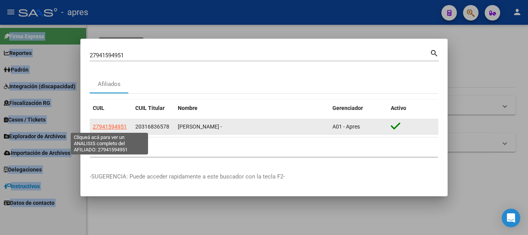
click at [112, 126] on span "27941594951" at bounding box center [110, 126] width 34 height 6
type textarea "27941594951"
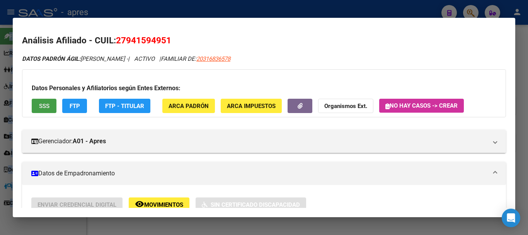
click at [35, 102] on button "SSS" at bounding box center [44, 106] width 25 height 14
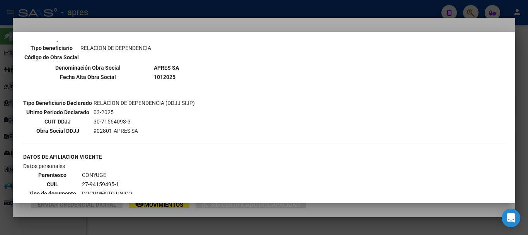
scroll to position [193, 0]
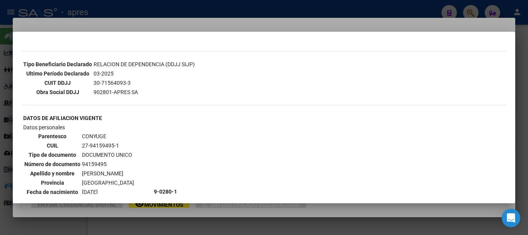
drag, startPoint x: 80, startPoint y: 144, endPoint x: 124, endPoint y: 144, distance: 44.1
click at [122, 145] on tr "CUIL 27-94159495-1" at bounding box center [79, 145] width 111 height 9
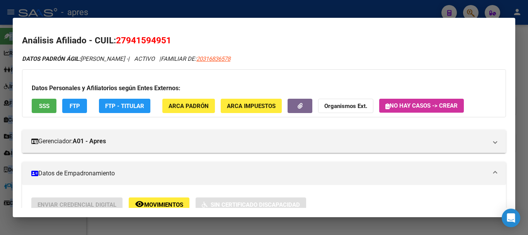
drag, startPoint x: 126, startPoint y: 38, endPoint x: 165, endPoint y: 33, distance: 38.7
click at [165, 33] on mat-dialog-content "Análisis Afiliado - CUIL: 27941594951 DATOS PADRÓN ÁGIL: [PERSON_NAME] - | ACTI…" at bounding box center [264, 117] width 503 height 181
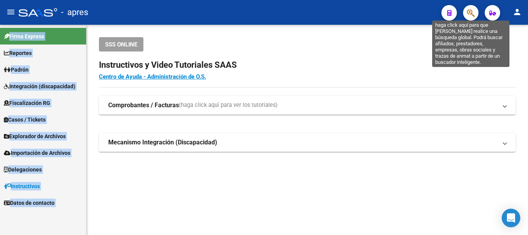
click at [469, 13] on icon "button" at bounding box center [471, 13] width 8 height 9
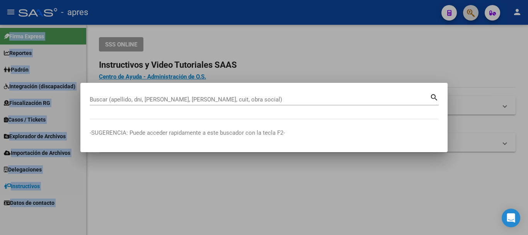
paste input "94159495"
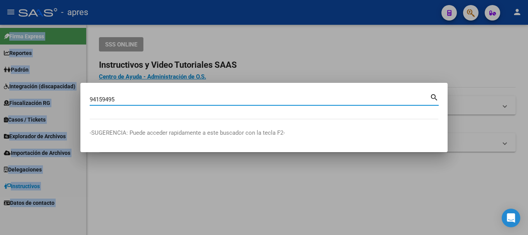
type input "94159495"
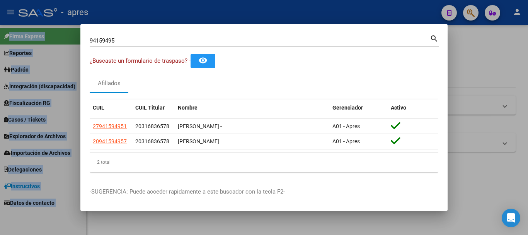
drag, startPoint x: 127, startPoint y: 141, endPoint x: 88, endPoint y: 138, distance: 39.2
click at [88, 138] on mat-dialog-content "94159495 Buscar (apellido, dni, cuil, nro traspaso, cuit, obra social) search ¿…" at bounding box center [263, 105] width 367 height 145
click at [126, 151] on datatable-selection "27941594951 20316836578 [PERSON_NAME] - A01 - Apres 20941594957 20316836578 [GE…" at bounding box center [264, 147] width 349 height 7
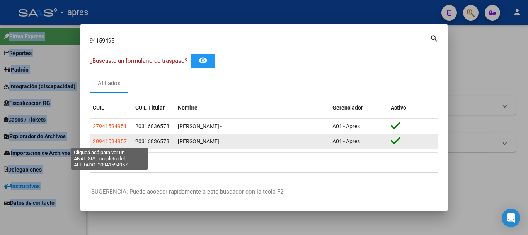
drag, startPoint x: 126, startPoint y: 142, endPoint x: 93, endPoint y: 142, distance: 33.6
click at [93, 142] on div "20941594957" at bounding box center [111, 141] width 36 height 9
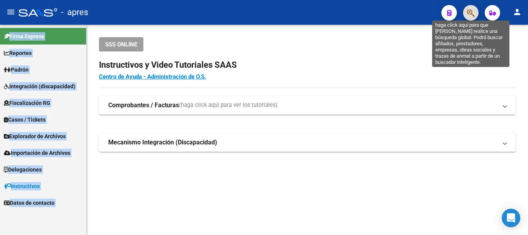
click at [474, 11] on icon "button" at bounding box center [471, 13] width 8 height 9
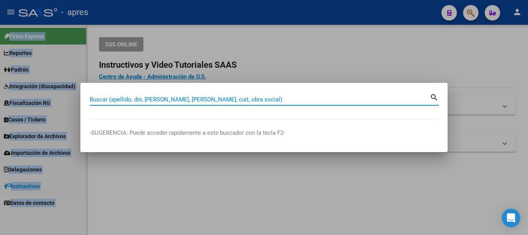
paste input "50398650"
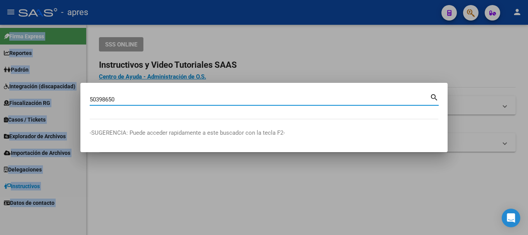
type input "50398650"
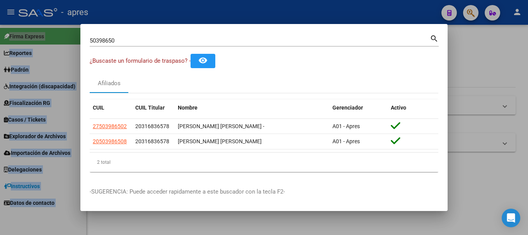
drag, startPoint x: 171, startPoint y: 48, endPoint x: 164, endPoint y: 44, distance: 8.2
click at [165, 44] on div "50398650 Buscar (apellido, dni, [PERSON_NAME], nro traspaso, cuit, obra social)…" at bounding box center [264, 43] width 349 height 20
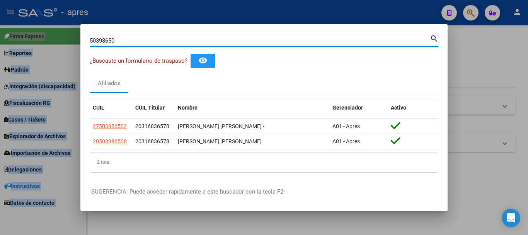
drag, startPoint x: 138, startPoint y: 43, endPoint x: 60, endPoint y: 28, distance: 79.1
click at [60, 28] on div "50398650 Buscar (apellido, dni, cuil, nro traspaso, cuit, obra social) search ¿…" at bounding box center [264, 117] width 528 height 235
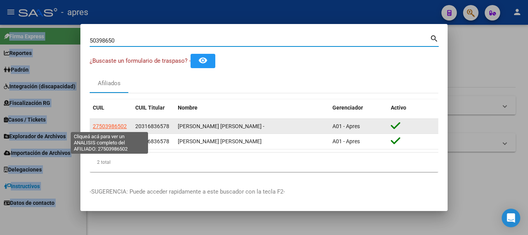
click at [104, 125] on span "27503986502" at bounding box center [110, 126] width 34 height 6
type textarea "27503986502"
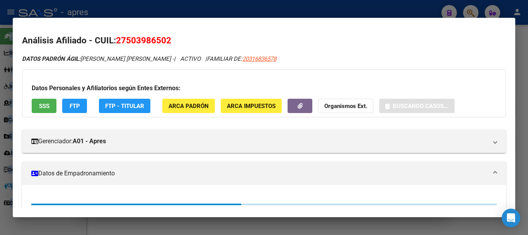
click at [49, 102] on span "SSS" at bounding box center [44, 105] width 10 height 7
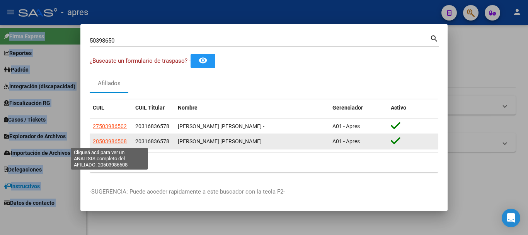
click at [115, 140] on span "20503986508" at bounding box center [110, 141] width 34 height 6
type textarea "20503986508"
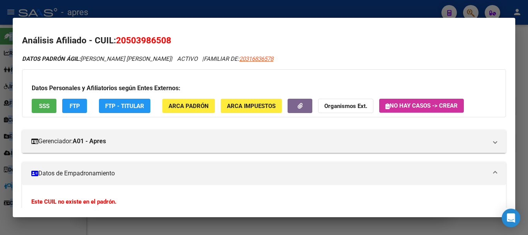
click at [47, 104] on span "SSS" at bounding box center [44, 105] width 10 height 7
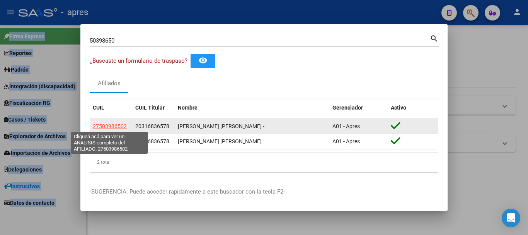
click at [114, 124] on span "27503986502" at bounding box center [110, 126] width 34 height 6
type textarea "27503986502"
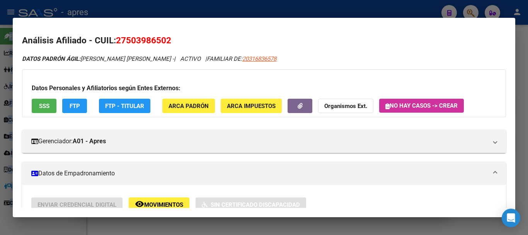
drag, startPoint x: 116, startPoint y: 37, endPoint x: 204, endPoint y: 40, distance: 87.4
click at [182, 34] on h2 "Análisis Afiliado - CUIL: 27503986502" at bounding box center [264, 40] width 484 height 13
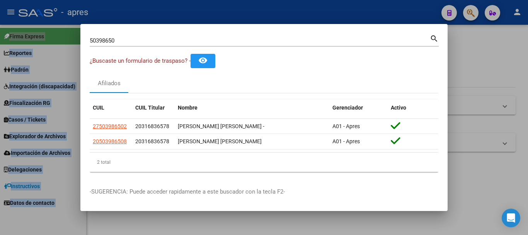
drag, startPoint x: 129, startPoint y: 140, endPoint x: 89, endPoint y: 137, distance: 39.6
click at [89, 137] on mat-dialog-content "50398650 Buscar (apellido, dni, cuil, nro traspaso, cuit, obra social) search ¿…" at bounding box center [263, 105] width 367 height 145
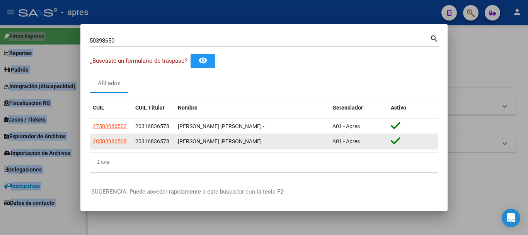
click at [110, 149] on datatable-body-cell "20503986508" at bounding box center [111, 141] width 43 height 15
drag, startPoint x: 128, startPoint y: 143, endPoint x: 92, endPoint y: 141, distance: 36.0
click at [92, 141] on datatable-body-cell "20503986508" at bounding box center [111, 141] width 43 height 15
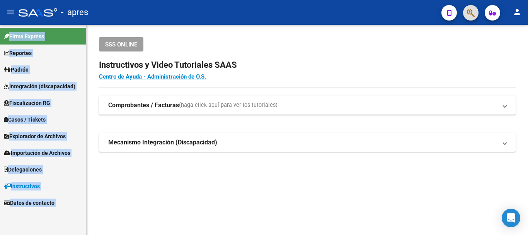
click at [475, 13] on button "button" at bounding box center [470, 12] width 15 height 15
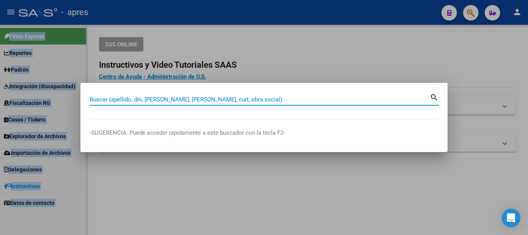
paste input "54724419"
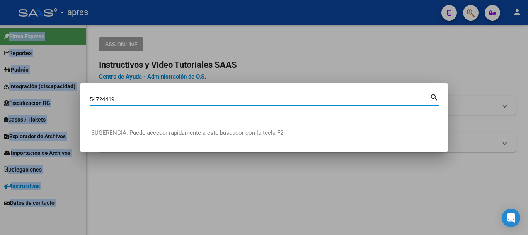
type input "54724419"
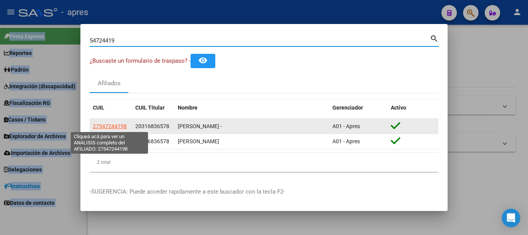
click at [118, 123] on span "27547244198" at bounding box center [110, 126] width 34 height 6
type textarea "27547244198"
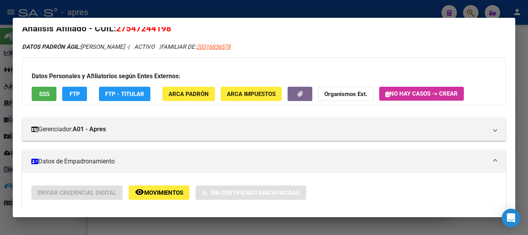
scroll to position [0, 0]
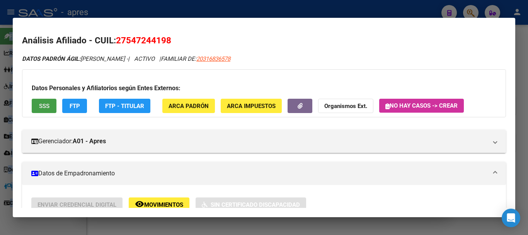
click at [42, 108] on button "SSS" at bounding box center [44, 106] width 25 height 14
drag, startPoint x: 117, startPoint y: 38, endPoint x: 182, endPoint y: 39, distance: 65.3
click at [182, 39] on h2 "Análisis Afiliado - CUIL: 27547244198" at bounding box center [264, 40] width 484 height 13
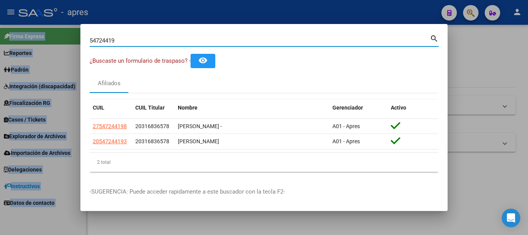
drag, startPoint x: 222, startPoint y: 43, endPoint x: 77, endPoint y: 22, distance: 146.0
click at [80, 23] on div "54724419 Buscar (apellido, dni, cuil, nro traspaso, cuit, obra social) search ¿…" at bounding box center [264, 117] width 528 height 235
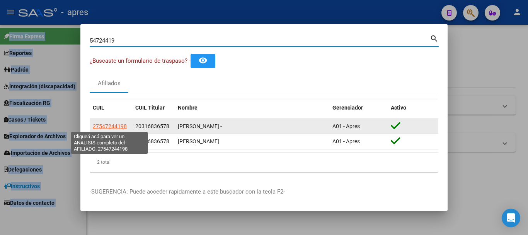
click at [116, 124] on span "27547244198" at bounding box center [110, 126] width 34 height 6
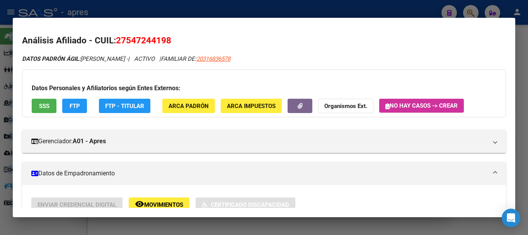
click at [48, 103] on span "SSS" at bounding box center [44, 105] width 10 height 7
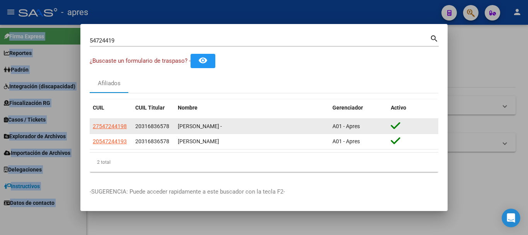
drag, startPoint x: 130, startPoint y: 126, endPoint x: 93, endPoint y: 125, distance: 37.1
click at [92, 124] on datatable-body-cell "27547244198" at bounding box center [111, 126] width 43 height 15
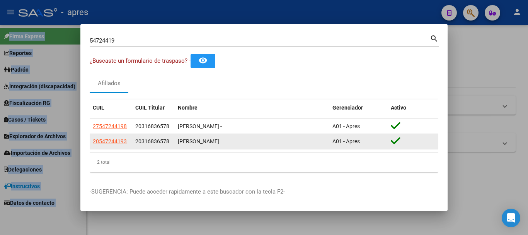
drag, startPoint x: 128, startPoint y: 141, endPoint x: 92, endPoint y: 143, distance: 36.1
click at [92, 143] on datatable-body-cell "20547244193" at bounding box center [111, 141] width 43 height 15
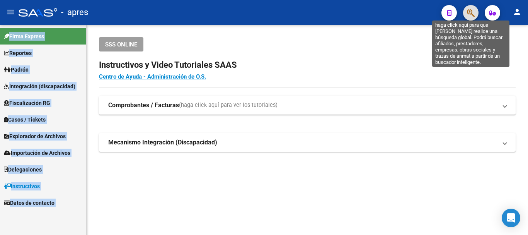
click at [473, 14] on icon "button" at bounding box center [471, 13] width 8 height 9
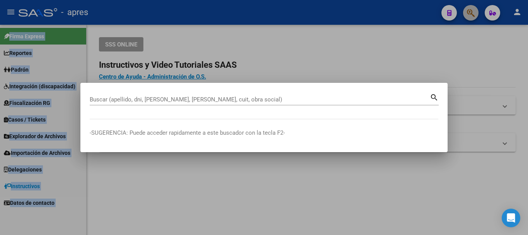
paste input "44944569"
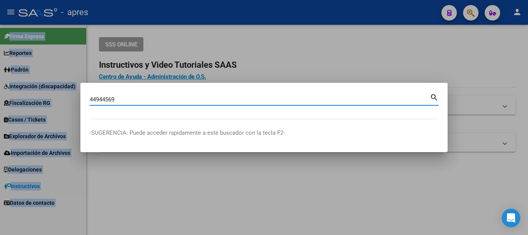
type input "44944569"
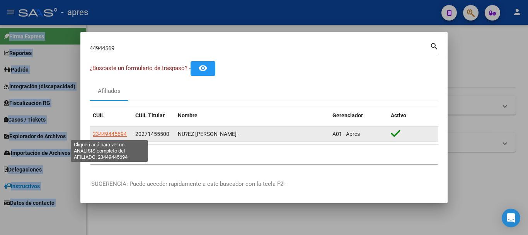
click at [110, 133] on span "23449445694" at bounding box center [110, 134] width 34 height 6
type textarea "23449445694"
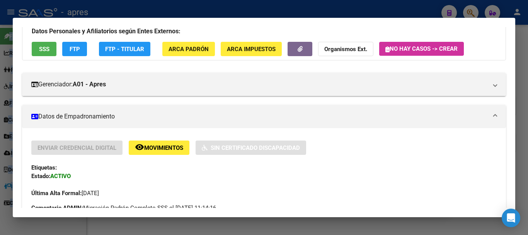
scroll to position [39, 0]
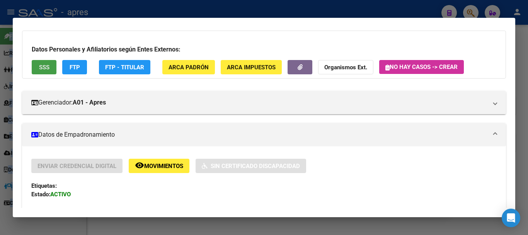
click at [42, 68] on span "SSS" at bounding box center [44, 67] width 10 height 7
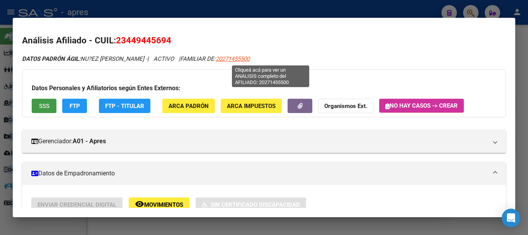
click at [250, 57] on span "20271455500" at bounding box center [233, 58] width 34 height 7
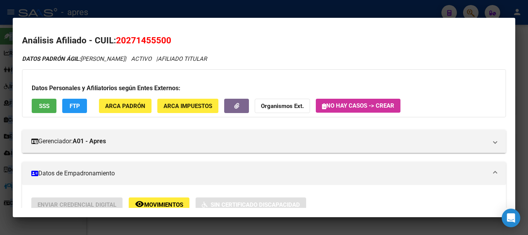
drag, startPoint x: 174, startPoint y: 42, endPoint x: 118, endPoint y: 29, distance: 57.4
click at [118, 29] on mat-dialog-content "Análisis Afiliado - CUIL: 20271455500 DATOS PADRÓN ÁGIL: [PERSON_NAME] | ACTIVO…" at bounding box center [264, 117] width 503 height 181
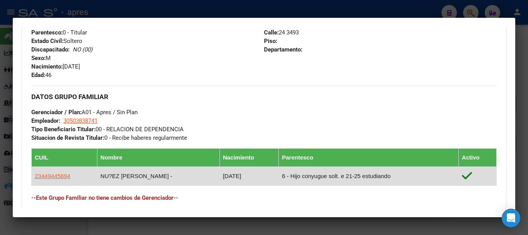
scroll to position [425, 0]
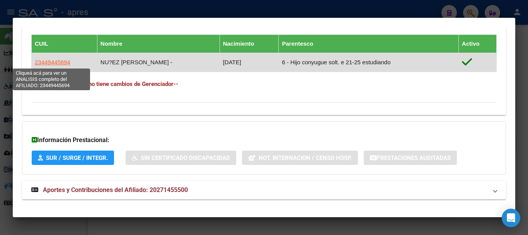
click at [57, 62] on span "23449445694" at bounding box center [53, 62] width 36 height 7
type textarea "23449445694"
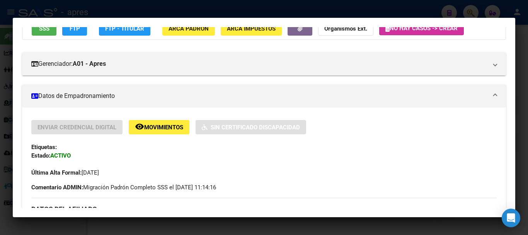
scroll to position [155, 0]
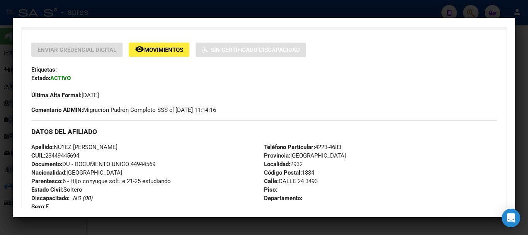
drag, startPoint x: 48, startPoint y: 155, endPoint x: 83, endPoint y: 154, distance: 34.8
click at [83, 154] on div "Apellido: NU?EZ [PERSON_NAME]: 23449445694 Documento: DU - DOCUMENTO UNICO 4494…" at bounding box center [147, 185] width 233 height 85
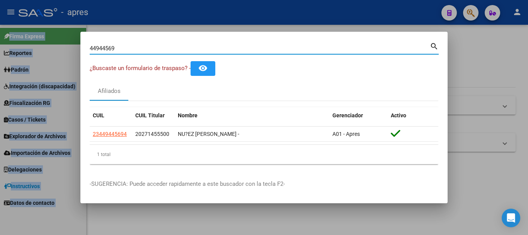
drag, startPoint x: 147, startPoint y: 49, endPoint x: 44, endPoint y: 46, distance: 103.3
click at [44, 46] on div "44944569 Buscar (apellido, dni, cuil, nro traspaso, cuit, obra social) search ¿…" at bounding box center [264, 117] width 528 height 235
paste input "21523118"
type input "21523118"
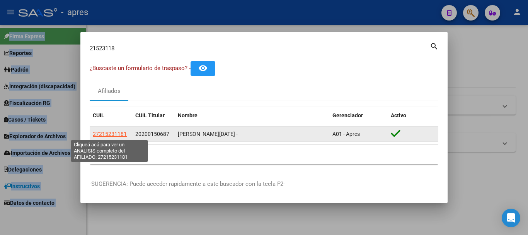
click at [120, 132] on span "27215231181" at bounding box center [110, 134] width 34 height 6
type textarea "27215231181"
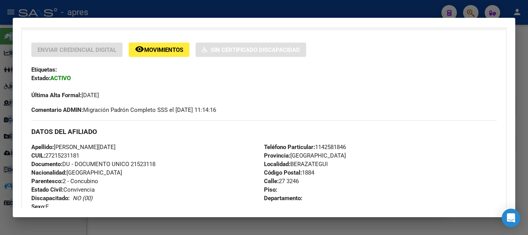
drag, startPoint x: 46, startPoint y: 155, endPoint x: 83, endPoint y: 155, distance: 36.7
click at [83, 155] on div "Apellido: [PERSON_NAME][DATE]: 27215231181 Documento: DU - DOCUMENTO UNICO 2152…" at bounding box center [147, 185] width 233 height 85
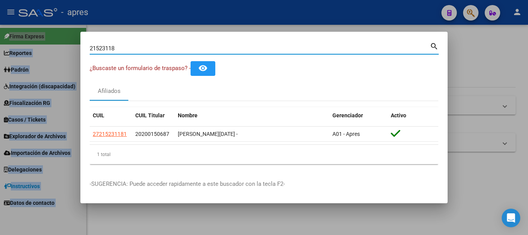
drag, startPoint x: 232, startPoint y: 51, endPoint x: 81, endPoint y: 46, distance: 151.2
click at [81, 46] on mat-dialog-content "21523118 Buscar (apellido, dni, cuil, [PERSON_NAME], cuit, obra social) search …" at bounding box center [263, 105] width 367 height 129
paste input "18458564"
type input "18458564"
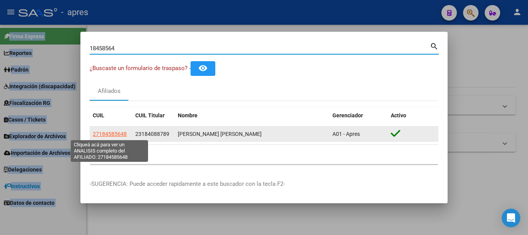
click at [109, 134] on span "27184585648" at bounding box center [110, 134] width 34 height 6
type textarea "27184585648"
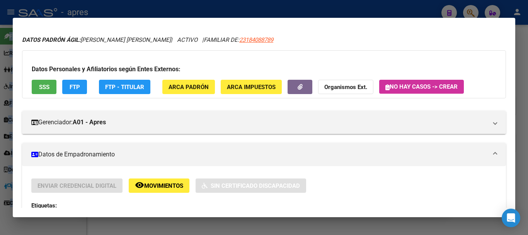
scroll to position [0, 0]
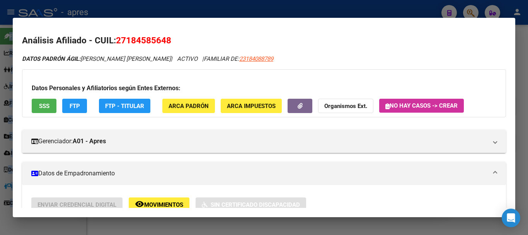
click at [40, 104] on span "SSS" at bounding box center [44, 105] width 10 height 7
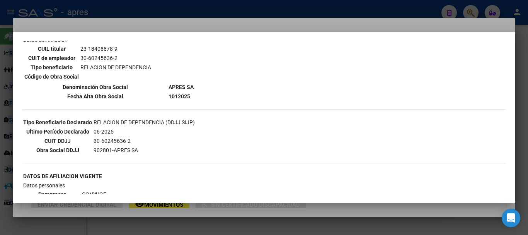
scroll to position [503, 0]
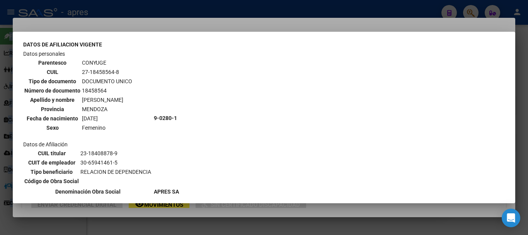
drag, startPoint x: 81, startPoint y: 72, endPoint x: 119, endPoint y: 70, distance: 37.5
click at [119, 70] on td "27-18458564-8" at bounding box center [107, 72] width 51 height 9
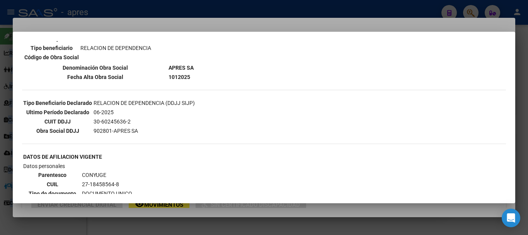
scroll to position [387, 0]
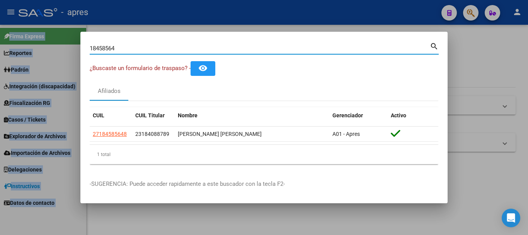
drag, startPoint x: 121, startPoint y: 47, endPoint x: 28, endPoint y: 53, distance: 92.6
click at [28, 53] on div "18458564 Buscar (apellido, dni, cuil, nro traspaso, cuit, obra social) search ¿…" at bounding box center [264, 117] width 528 height 235
paste input "4295575"
type input "42955754"
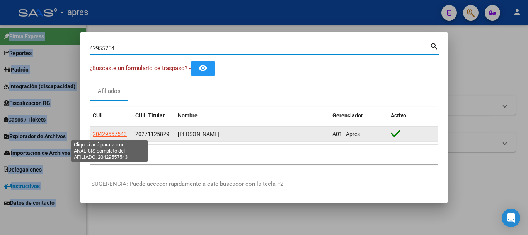
click at [115, 132] on span "20429557543" at bounding box center [110, 134] width 34 height 6
type textarea "20429557543"
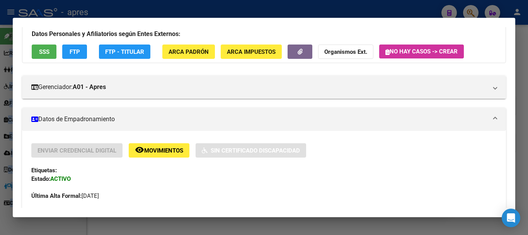
scroll to position [0, 0]
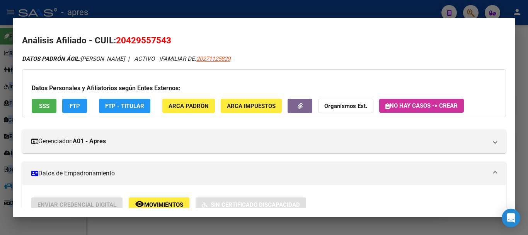
click at [48, 104] on span "SSS" at bounding box center [44, 105] width 10 height 7
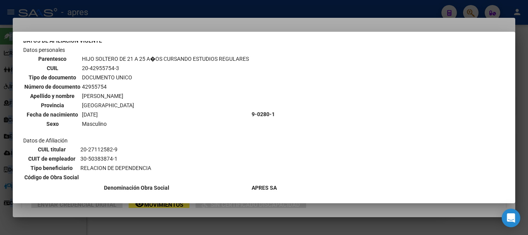
scroll to position [309, 0]
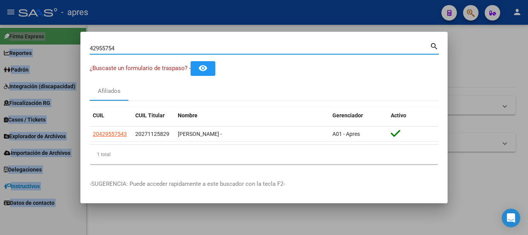
drag, startPoint x: 206, startPoint y: 46, endPoint x: 98, endPoint y: 39, distance: 108.5
click at [98, 39] on mat-dialog-container "42955754 Buscar (apellido, dni, cuil, nro traspaso, cuit, obra social) search ¿…" at bounding box center [263, 118] width 367 height 172
paste input "56398462"
type input "4"
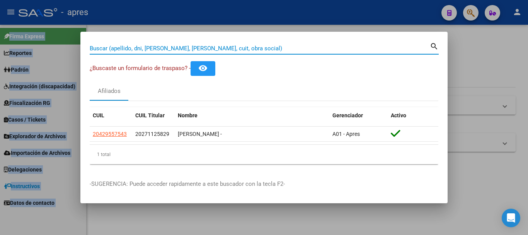
paste input "56398462"
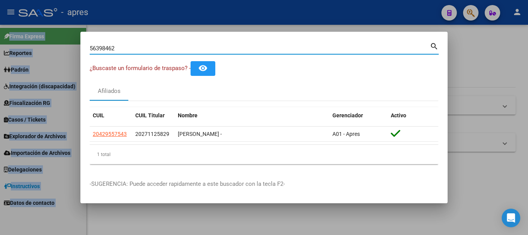
type input "56398462"
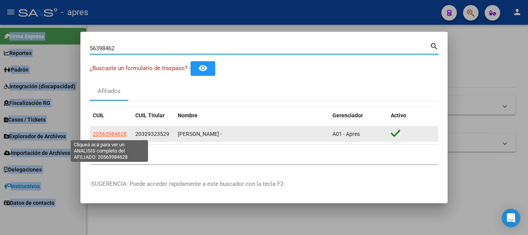
click at [107, 135] on span "20563984628" at bounding box center [110, 134] width 34 height 6
type textarea "20563984628"
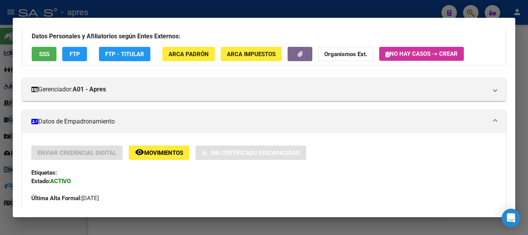
scroll to position [39, 0]
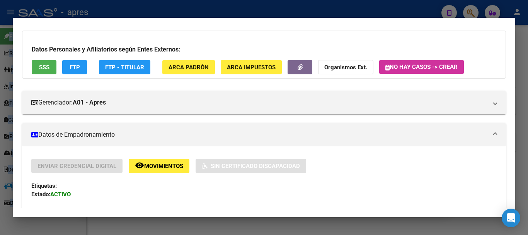
click at [44, 63] on span "SSS" at bounding box center [44, 66] width 10 height 7
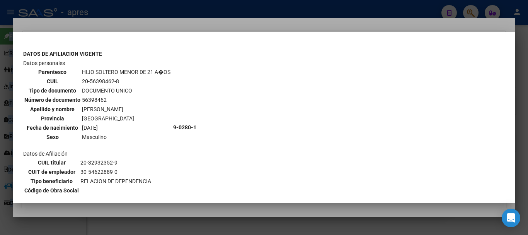
scroll to position [271, 0]
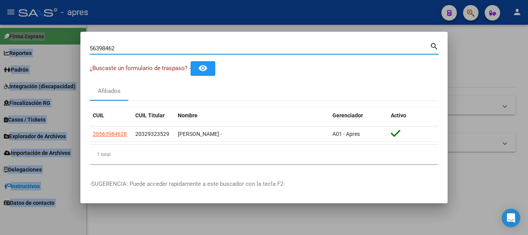
drag, startPoint x: 137, startPoint y: 50, endPoint x: 43, endPoint y: 50, distance: 93.9
click at [43, 50] on div "56398462 Buscar (apellido, dni, cuil, nro traspaso, cuit, obra social) search ¿…" at bounding box center [264, 117] width 528 height 235
paste input "44171050"
type input "44171050"
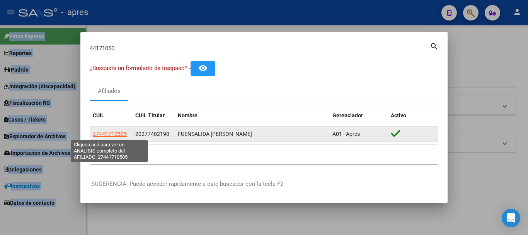
click at [119, 134] on span "27441710505" at bounding box center [110, 134] width 34 height 6
type textarea "27441710505"
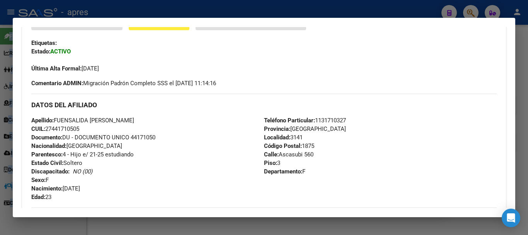
scroll to position [193, 0]
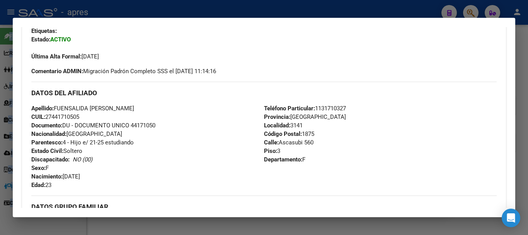
drag, startPoint x: 46, startPoint y: 116, endPoint x: 95, endPoint y: 104, distance: 49.8
click at [84, 118] on div "Apellido: FUENSALIDA [PERSON_NAME] CUIL: 27441710505 Documento: DU - DOCUMENTO …" at bounding box center [147, 146] width 233 height 85
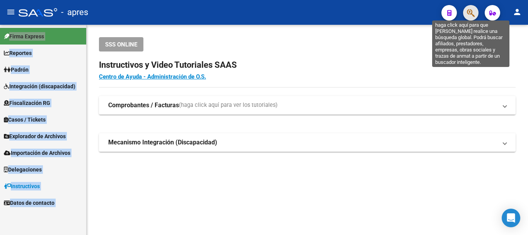
click at [472, 9] on icon "button" at bounding box center [471, 13] width 8 height 9
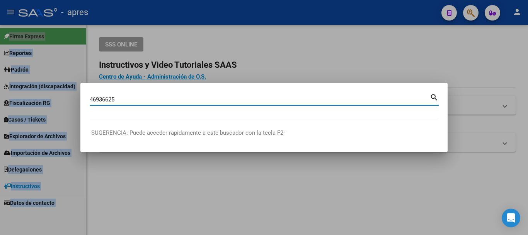
type input "46936625"
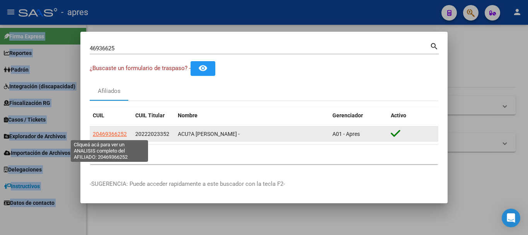
click at [116, 133] on span "20469366252" at bounding box center [110, 134] width 34 height 6
type textarea "20469366252"
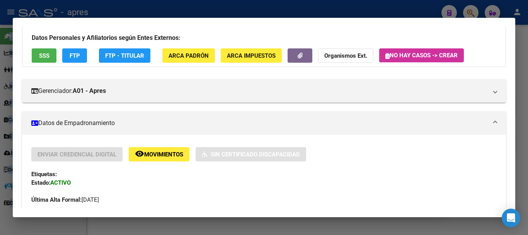
scroll to position [39, 0]
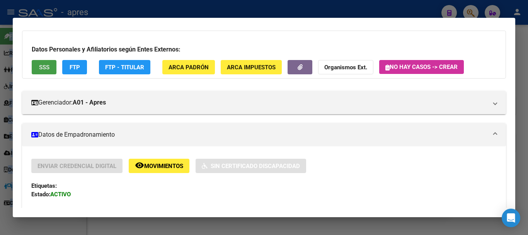
click at [43, 66] on span "SSS" at bounding box center [44, 67] width 10 height 7
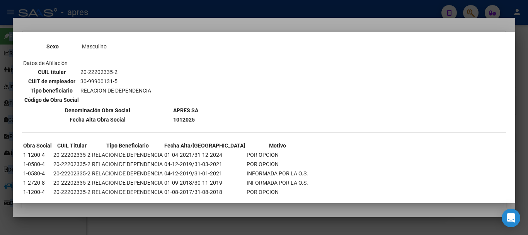
scroll to position [376, 0]
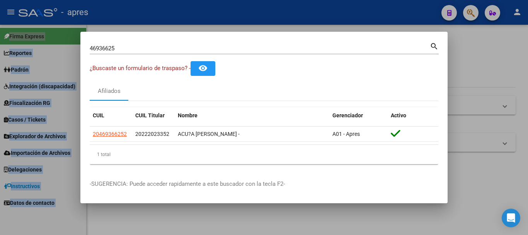
drag, startPoint x: 191, startPoint y: 53, endPoint x: 133, endPoint y: 53, distance: 58.4
click at [119, 53] on div "46936625 Buscar (apellido, dni, [PERSON_NAME], nro traspaso, cuit, obra social)" at bounding box center [260, 49] width 340 height 12
drag, startPoint x: 133, startPoint y: 53, endPoint x: 106, endPoint y: 51, distance: 26.8
click at [93, 51] on div "46936625 Buscar (apellido, dni, [PERSON_NAME], nro traspaso, cuit, obra social)" at bounding box center [260, 49] width 340 height 12
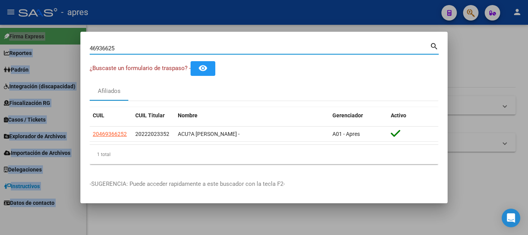
drag, startPoint x: 117, startPoint y: 48, endPoint x: 69, endPoint y: 49, distance: 47.6
click at [69, 49] on div "46936625 Buscar (apellido, dni, cuil, nro traspaso, cuit, obra social) search ¿…" at bounding box center [264, 117] width 528 height 235
paste input "50481958"
type input "50481958"
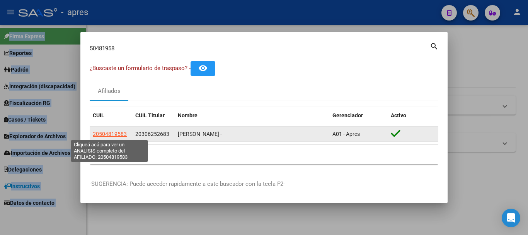
click at [109, 132] on span "20504819583" at bounding box center [110, 134] width 34 height 6
type textarea "20504819583"
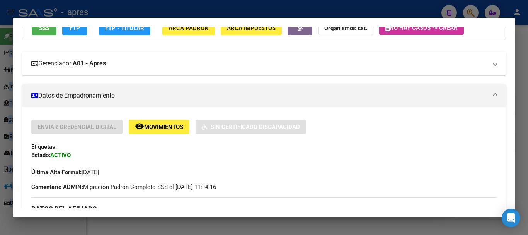
scroll to position [77, 0]
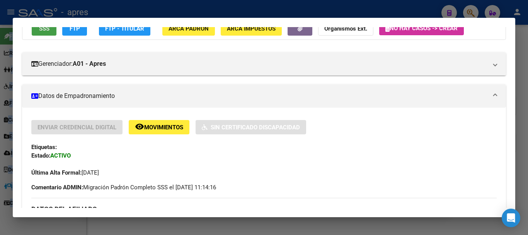
click at [43, 34] on button "SSS" at bounding box center [44, 28] width 25 height 14
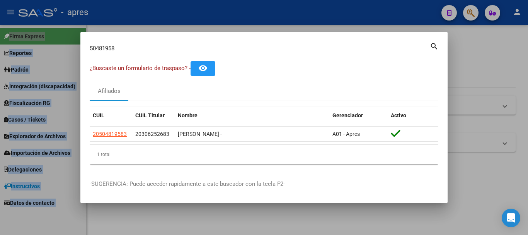
click at [165, 51] on div "50481958 Buscar (apellido, dni, [PERSON_NAME], [PERSON_NAME], cuit, obra social)" at bounding box center [260, 49] width 340 height 12
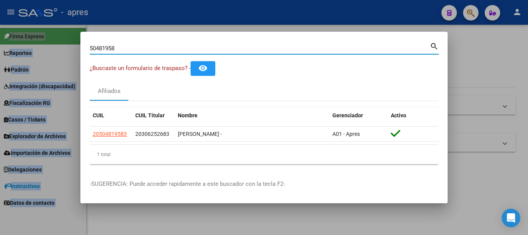
drag, startPoint x: 164, startPoint y: 51, endPoint x: 63, endPoint y: 46, distance: 101.4
click at [65, 47] on div "50481958 Buscar (apellido, dni, cuil, nro traspaso, cuit, obra social) search ¿…" at bounding box center [264, 117] width 528 height 235
paste input "20410808952"
type input "20410808952"
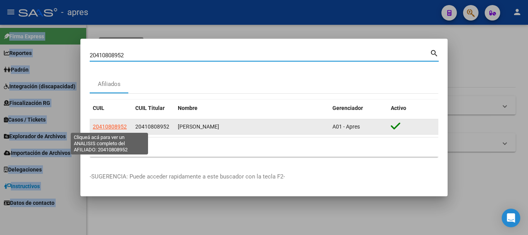
click at [116, 127] on span "20410808952" at bounding box center [110, 126] width 34 height 6
type textarea "20410808952"
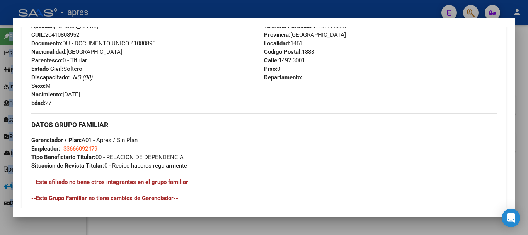
scroll to position [0, 0]
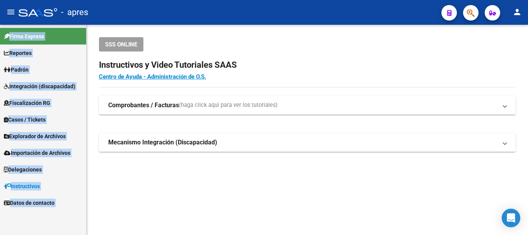
click at [477, 11] on button "button" at bounding box center [470, 12] width 15 height 15
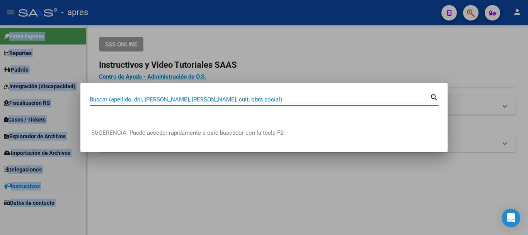
paste input "57375358"
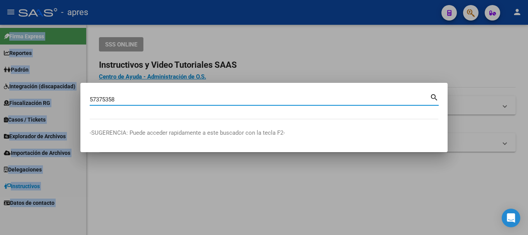
type input "57375358"
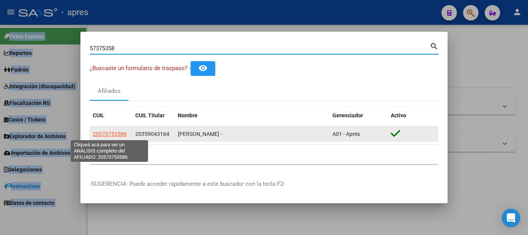
click at [118, 132] on span "20573753586" at bounding box center [110, 134] width 34 height 6
type textarea "20573753586"
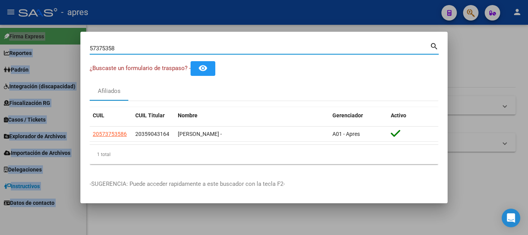
drag, startPoint x: 202, startPoint y: 50, endPoint x: 49, endPoint y: 47, distance: 152.4
click at [53, 47] on div "57375358 Buscar (apellido, dni, cuil, nro traspaso, cuit, obra social) search ¿…" at bounding box center [264, 117] width 528 height 235
paste input "44256821"
type input "44256821"
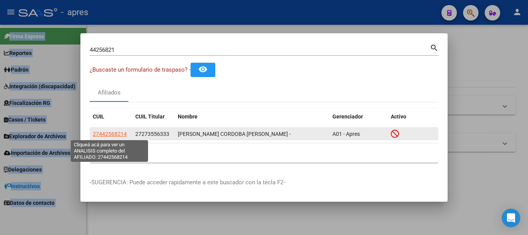
click at [112, 132] on span "27442568214" at bounding box center [110, 134] width 34 height 6
type textarea "27442568214"
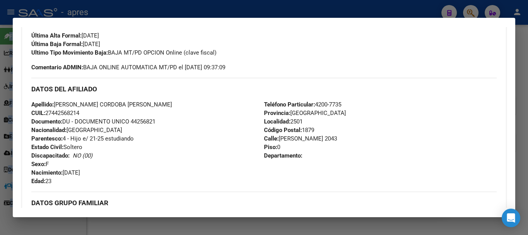
scroll to position [232, 0]
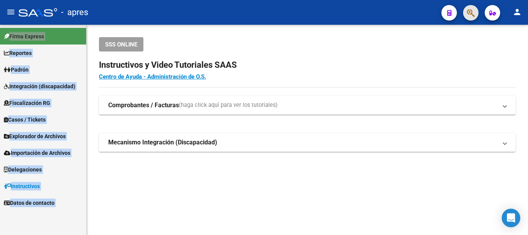
click at [477, 12] on button "button" at bounding box center [470, 12] width 15 height 15
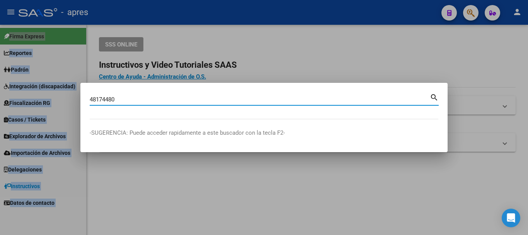
type input "48174480"
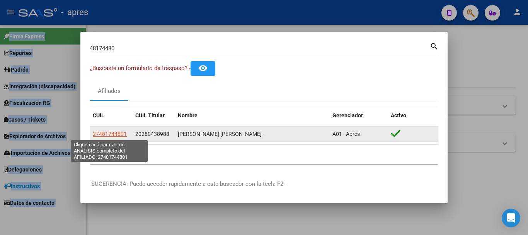
click at [120, 133] on span "27481744801" at bounding box center [110, 134] width 34 height 6
type textarea "27481744801"
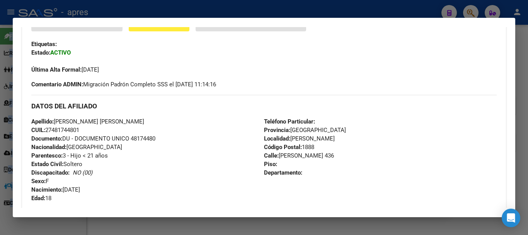
scroll to position [193, 0]
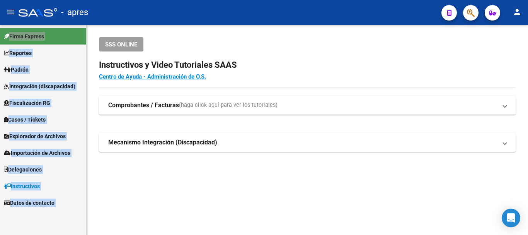
click at [474, 9] on icon "button" at bounding box center [471, 13] width 8 height 9
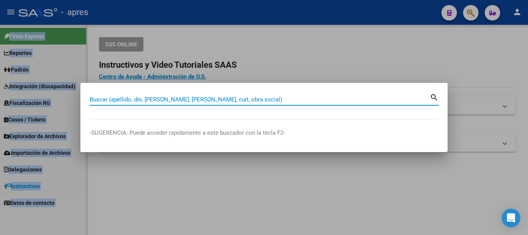
paste input "50672295"
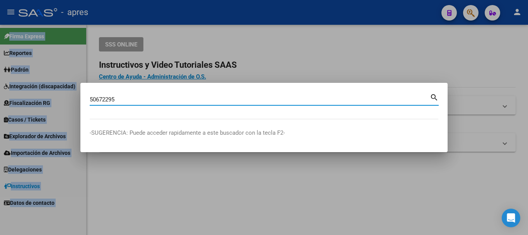
type input "50672295"
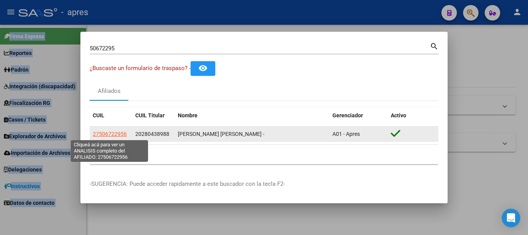
click at [118, 131] on span "27506722956" at bounding box center [110, 134] width 34 height 6
type textarea "27506722956"
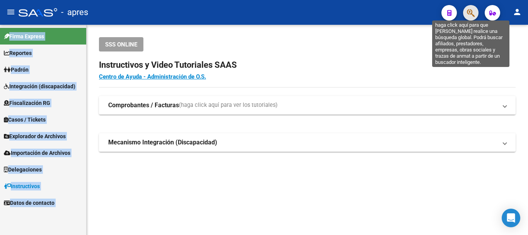
click at [471, 12] on icon "button" at bounding box center [471, 13] width 8 height 9
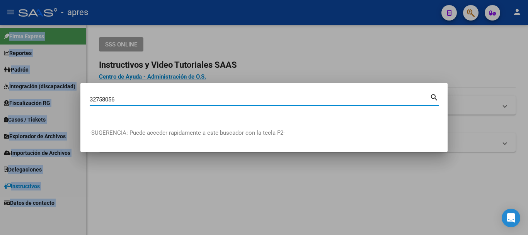
type input "32758056"
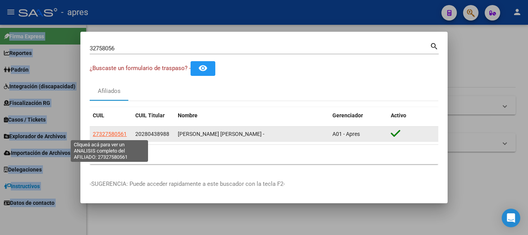
click at [114, 135] on span "27327580561" at bounding box center [110, 134] width 34 height 6
type textarea "27327580561"
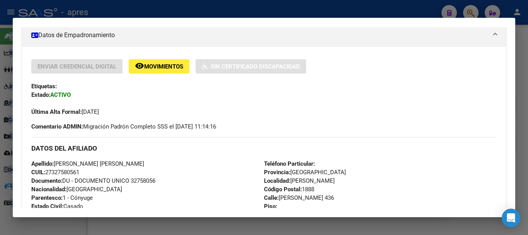
scroll to position [155, 0]
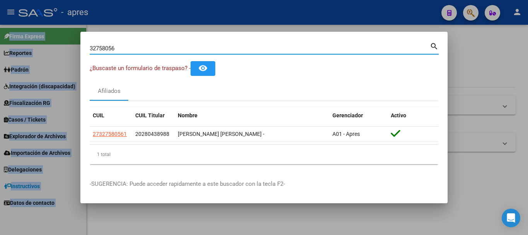
drag, startPoint x: 157, startPoint y: 49, endPoint x: 71, endPoint y: 49, distance: 85.8
click at [71, 49] on div "32758056 Buscar (apellido, dni, cuil, nro traspaso, cuit, obra social) search ¿…" at bounding box center [264, 117] width 528 height 235
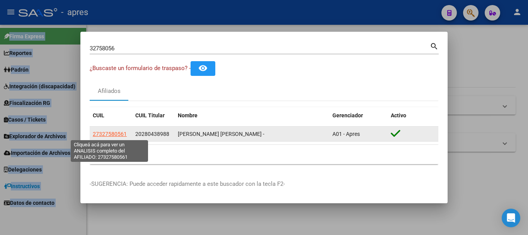
click at [102, 133] on span "27327580561" at bounding box center [110, 134] width 34 height 6
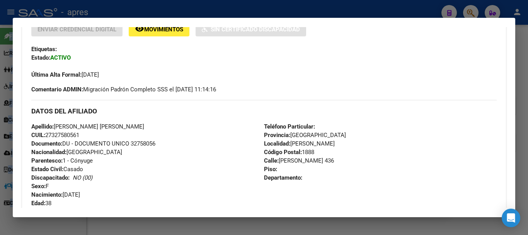
scroll to position [193, 0]
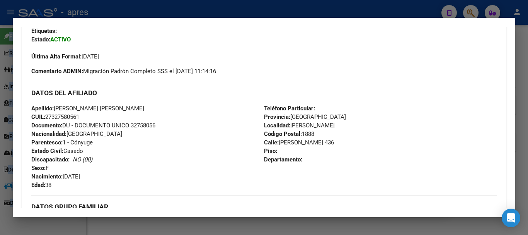
drag, startPoint x: 45, startPoint y: 116, endPoint x: 62, endPoint y: 116, distance: 17.0
click at [62, 116] on span "CUIL: 27327580561" at bounding box center [55, 116] width 48 height 7
drag, startPoint x: 62, startPoint y: 116, endPoint x: 43, endPoint y: 119, distance: 20.0
click at [61, 115] on span "CUIL: 27327580561" at bounding box center [55, 116] width 48 height 7
click at [71, 115] on span "CUIL: 27327580561" at bounding box center [55, 116] width 48 height 7
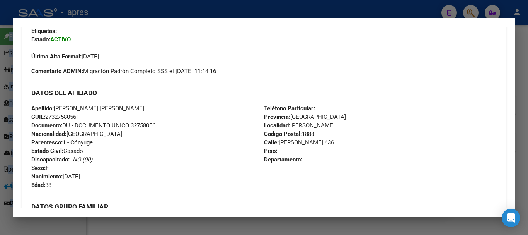
drag, startPoint x: 49, startPoint y: 114, endPoint x: 55, endPoint y: 114, distance: 6.2
click at [55, 114] on span "CUIL: 27327580561" at bounding box center [55, 116] width 48 height 7
drag, startPoint x: 48, startPoint y: 116, endPoint x: 84, endPoint y: 115, distance: 35.2
click at [84, 115] on div "Apellido: [PERSON_NAME] [PERSON_NAME] CUIL: 27327580561 Documento: DU - DOCUMEN…" at bounding box center [147, 146] width 233 height 85
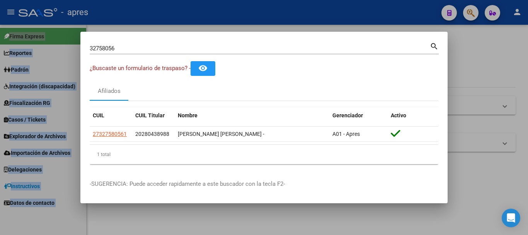
drag, startPoint x: 153, startPoint y: 45, endPoint x: 152, endPoint y: 50, distance: 5.4
click at [152, 50] on div "32758056 Buscar (apellido, dni, [PERSON_NAME], [PERSON_NAME], cuit, obra social)" at bounding box center [260, 49] width 340 height 12
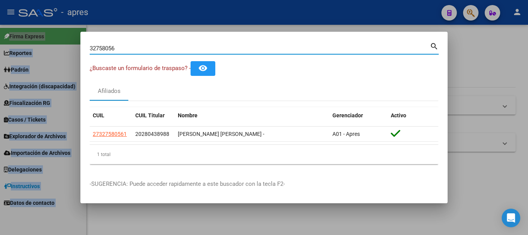
drag, startPoint x: 152, startPoint y: 50, endPoint x: 20, endPoint y: 44, distance: 131.2
click at [20, 44] on div "32758056 Buscar (apellido, dni, cuil, nro traspaso, cuit, obra social) search ¿…" at bounding box center [264, 117] width 528 height 235
paste input "29954471"
type input "29954471"
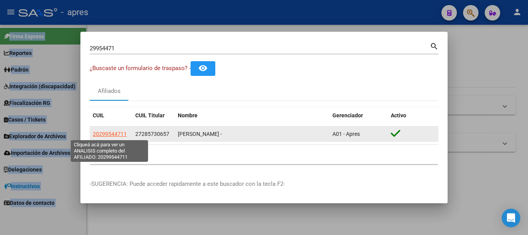
click at [107, 135] on span "20299544711" at bounding box center [110, 134] width 34 height 6
type textarea "20299544711"
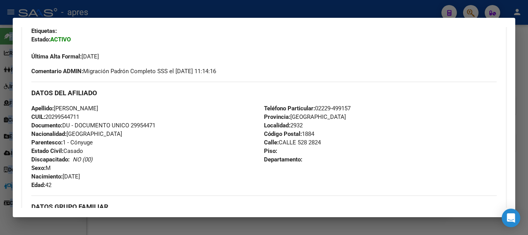
drag, startPoint x: 47, startPoint y: 114, endPoint x: 83, endPoint y: 116, distance: 35.6
click at [83, 116] on div "Apellido: [PERSON_NAME]: 20299544711 Documento: DU - DOCUMENTO UNICO 29954471 N…" at bounding box center [147, 146] width 233 height 85
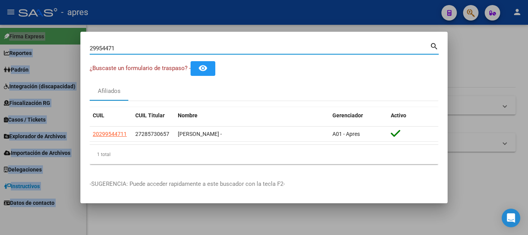
drag, startPoint x: 180, startPoint y: 46, endPoint x: 5, endPoint y: 48, distance: 174.8
click at [5, 48] on div "29954471 Buscar (apellido, dni, cuil, nro traspaso, cuit, obra social) search ¿…" at bounding box center [264, 117] width 528 height 235
paste input "41235413"
type input "41235413"
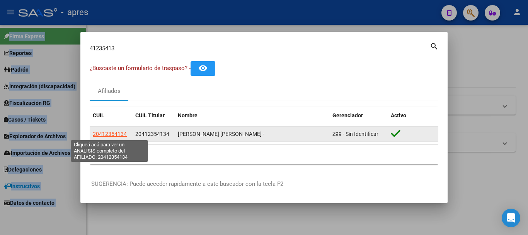
click at [102, 137] on span "20412354134" at bounding box center [110, 134] width 34 height 6
type textarea "20412354134"
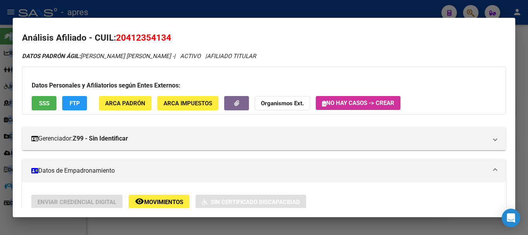
scroll to position [0, 0]
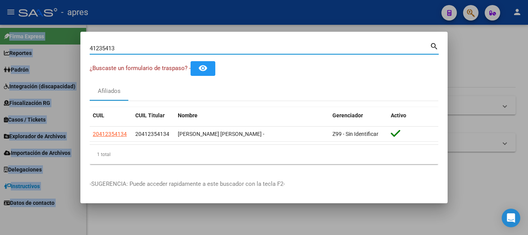
drag, startPoint x: 128, startPoint y: 46, endPoint x: 62, endPoint y: 47, distance: 65.7
click at [62, 47] on div "41235413 Buscar (apellido, dni, cuil, nro traspaso, cuit, obra social) search ¿…" at bounding box center [264, 117] width 528 height 235
paste input "3412343"
type input "34123433"
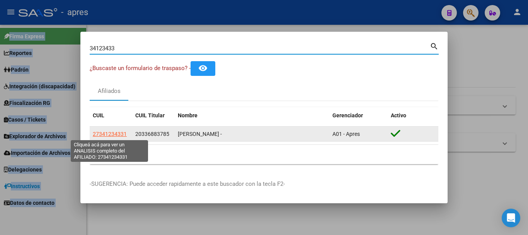
click at [112, 132] on span "27341234331" at bounding box center [110, 134] width 34 height 6
type textarea "27341234331"
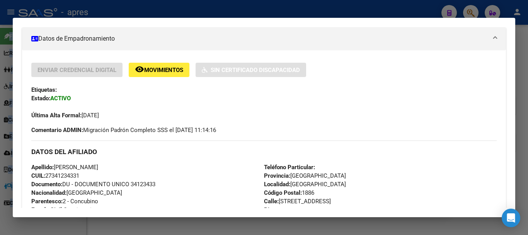
scroll to position [155, 0]
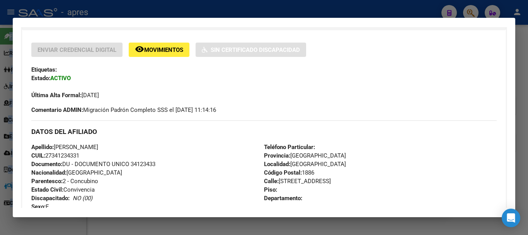
drag, startPoint x: 48, startPoint y: 155, endPoint x: 83, endPoint y: 155, distance: 34.8
click at [83, 155] on div "Apellido: [PERSON_NAME] CUIL: 27341234331 Documento: DU - DOCUMENTO UNICO 34123…" at bounding box center [147, 185] width 233 height 85
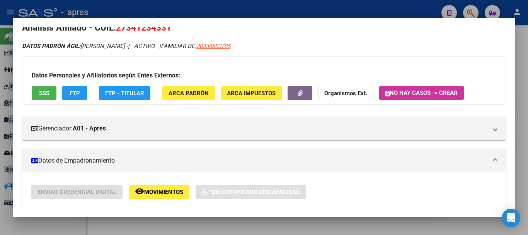
scroll to position [0, 0]
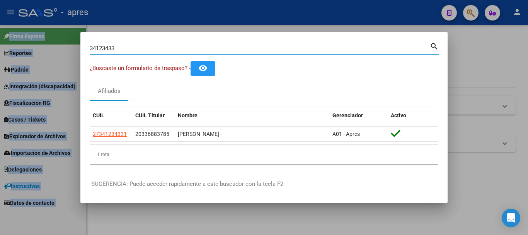
drag, startPoint x: 191, startPoint y: 49, endPoint x: 50, endPoint y: 39, distance: 141.0
click at [50, 39] on div "34123433 Buscar (apellido, dni, cuil, nro traspaso, cuit, obra social) search ¿…" at bounding box center [264, 117] width 528 height 235
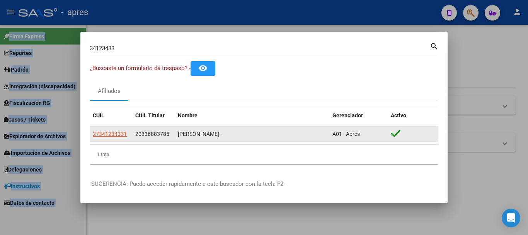
click at [116, 128] on datatable-body-cell "27341234331" at bounding box center [111, 133] width 43 height 15
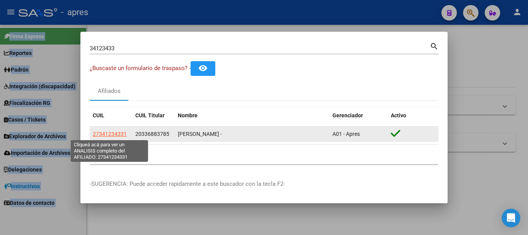
click at [116, 134] on span "27341234331" at bounding box center [110, 134] width 34 height 6
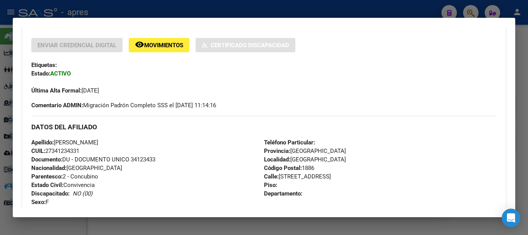
scroll to position [193, 0]
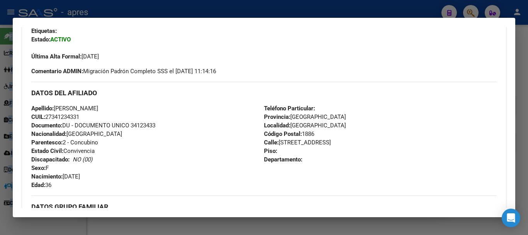
drag, startPoint x: 46, startPoint y: 115, endPoint x: 85, endPoint y: 113, distance: 38.7
click at [85, 113] on div "Apellido: [PERSON_NAME] CUIL: 27341234331 Documento: DU - DOCUMENTO UNICO 34123…" at bounding box center [147, 146] width 233 height 85
click at [84, 113] on div "Apellido: [PERSON_NAME] CUIL: 27341234331 Documento: DU - DOCUMENTO UNICO 34123…" at bounding box center [147, 146] width 233 height 85
click at [46, 116] on span "CUIL: 27341234331" at bounding box center [55, 116] width 48 height 7
drag, startPoint x: 46, startPoint y: 116, endPoint x: 82, endPoint y: 117, distance: 36.0
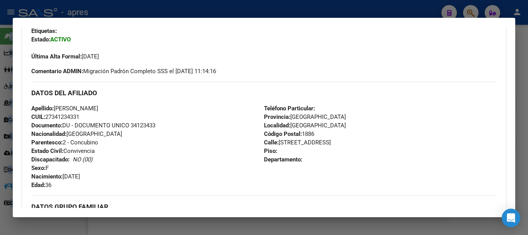
click at [79, 117] on span "CUIL: 27341234331" at bounding box center [55, 116] width 48 height 7
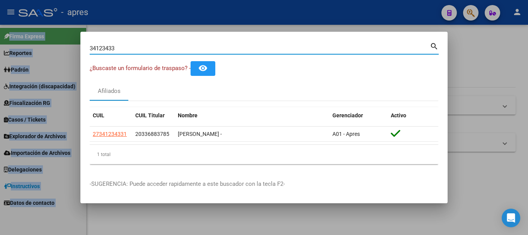
drag, startPoint x: 123, startPoint y: 44, endPoint x: 62, endPoint y: 45, distance: 61.5
click at [62, 45] on div "34123433 Buscar (apellido, dni, cuil, nro traspaso, cuit, obra social) search ¿…" at bounding box center [264, 117] width 528 height 235
paste input "3531142"
type input "33531142"
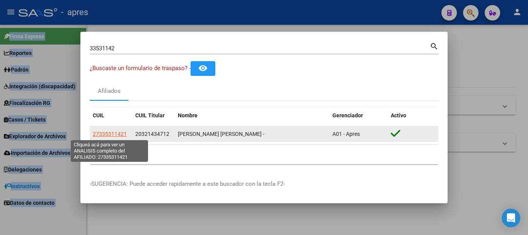
click at [120, 135] on span "27335311421" at bounding box center [110, 134] width 34 height 6
type textarea "27335311421"
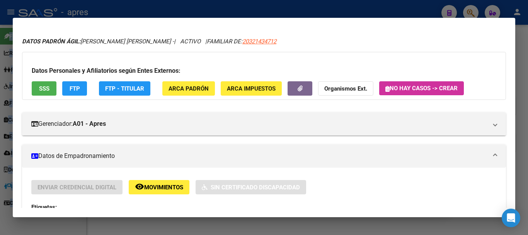
scroll to position [0, 0]
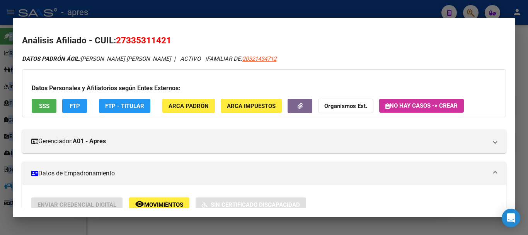
drag, startPoint x: 55, startPoint y: 100, endPoint x: 51, endPoint y: 102, distance: 4.2
click at [51, 102] on button "SSS" at bounding box center [44, 106] width 25 height 14
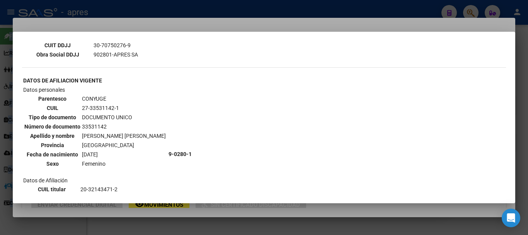
scroll to position [212, 0]
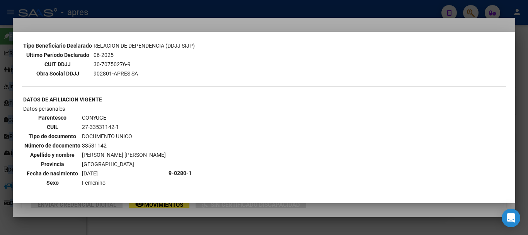
drag, startPoint x: 123, startPoint y: 127, endPoint x: 96, endPoint y: 138, distance: 28.8
click at [84, 125] on td "27-33531142-1" at bounding box center [124, 127] width 85 height 9
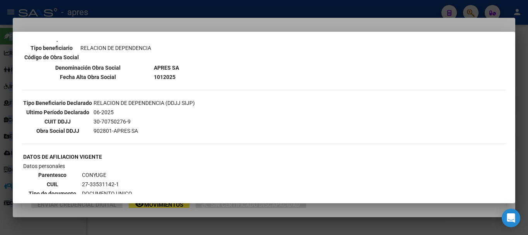
scroll to position [193, 0]
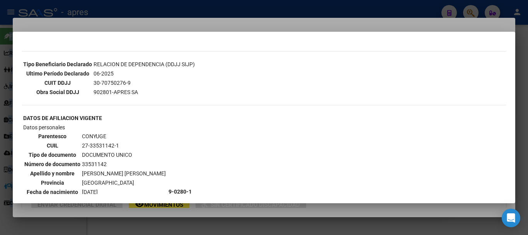
click at [98, 142] on td "27-33531142-1" at bounding box center [124, 145] width 85 height 9
drag, startPoint x: 81, startPoint y: 145, endPoint x: 118, endPoint y: 143, distance: 36.8
click at [118, 143] on td "27-33531142-1" at bounding box center [124, 145] width 85 height 9
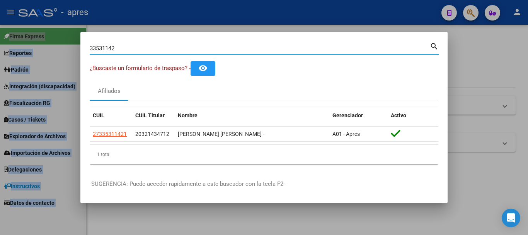
drag, startPoint x: 222, startPoint y: 49, endPoint x: 68, endPoint y: 53, distance: 153.5
click at [68, 53] on div "33531142 Buscar (apellido, dni, cuil, nro traspaso, cuit, obra social) search ¿…" at bounding box center [264, 117] width 528 height 235
paste input "54729729"
type input "54729729"
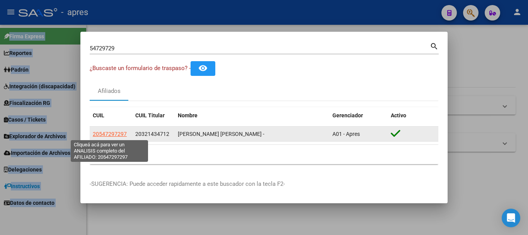
click at [112, 135] on span "20547297297" at bounding box center [110, 134] width 34 height 6
type textarea "20547297297"
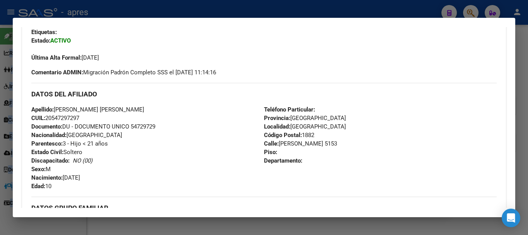
scroll to position [77, 0]
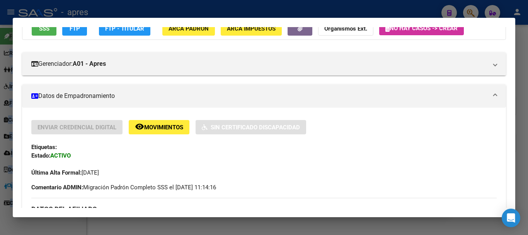
click at [39, 33] on button "SSS" at bounding box center [44, 28] width 25 height 14
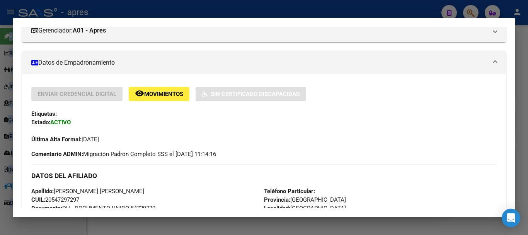
scroll to position [149, 0]
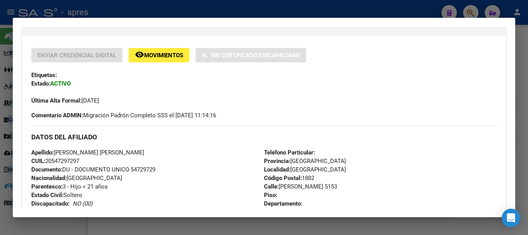
drag, startPoint x: 80, startPoint y: 158, endPoint x: 48, endPoint y: 157, distance: 32.5
click at [48, 157] on div "Apellido: [PERSON_NAME] [PERSON_NAME]: 20547297297 Documento: DU - DOCUMENTO UN…" at bounding box center [147, 190] width 233 height 85
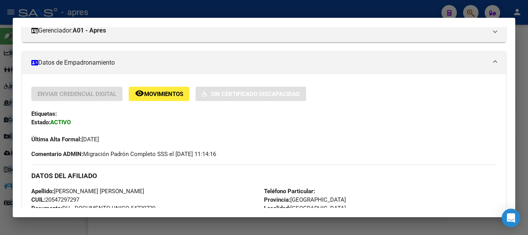
scroll to position [0, 0]
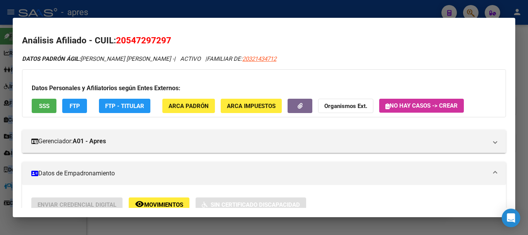
click at [51, 99] on button "SSS" at bounding box center [44, 106] width 25 height 14
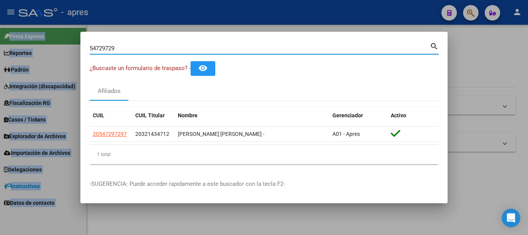
drag, startPoint x: 131, startPoint y: 47, endPoint x: 33, endPoint y: 43, distance: 97.5
click at [33, 43] on div "54729729 Buscar (apellido, dni, cuil, nro traspaso, cuit, obra social) search ¿…" at bounding box center [264, 117] width 528 height 235
paste input "655010"
type input "54655010"
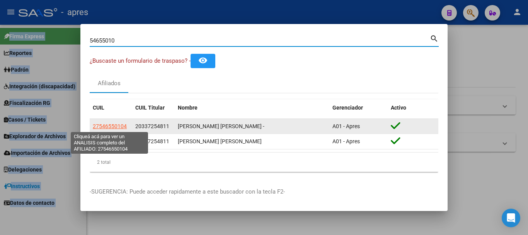
click at [119, 128] on span "27546550104" at bounding box center [110, 126] width 34 height 6
type textarea "27546550104"
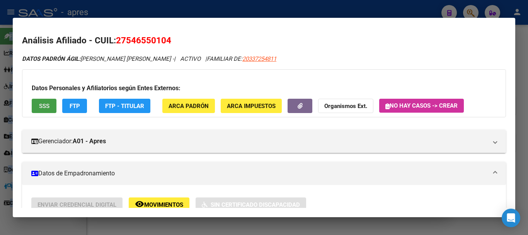
click at [48, 104] on span "SSS" at bounding box center [44, 105] width 10 height 7
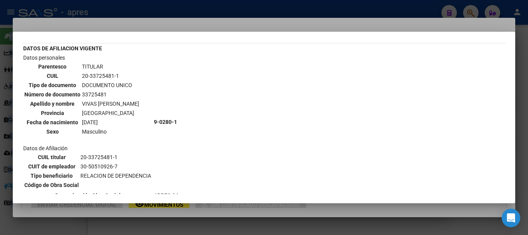
scroll to position [39, 0]
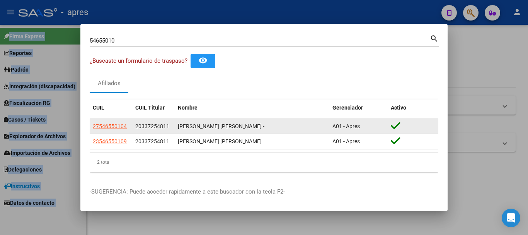
drag, startPoint x: 89, startPoint y: 127, endPoint x: 126, endPoint y: 129, distance: 36.4
click at [126, 129] on mat-dialog-content "54655010 Buscar (apellido, dni, cuil, nro traspaso, cuit, obra social) search ¿…" at bounding box center [263, 105] width 367 height 145
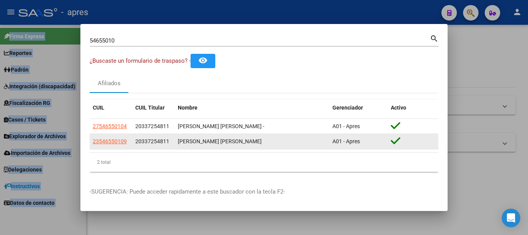
drag, startPoint x: 126, startPoint y: 141, endPoint x: 183, endPoint y: 218, distance: 95.6
click at [92, 142] on datatable-body-cell "23546550109" at bounding box center [111, 141] width 43 height 15
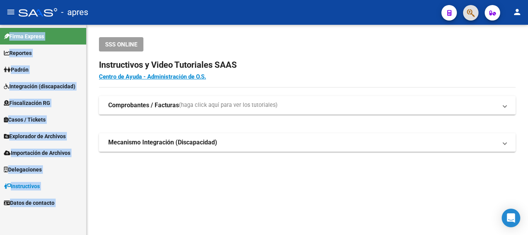
click at [465, 17] on button "button" at bounding box center [470, 12] width 15 height 15
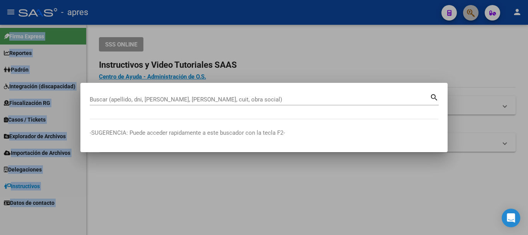
paste input "52596013"
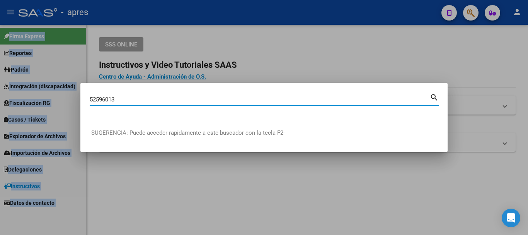
type input "52596013"
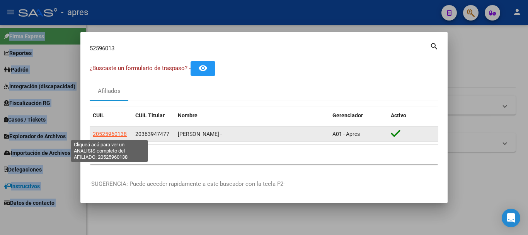
click at [109, 132] on span "20525960138" at bounding box center [110, 134] width 34 height 6
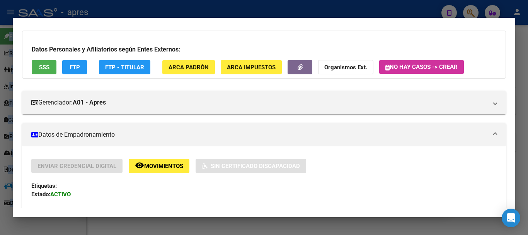
scroll to position [0, 0]
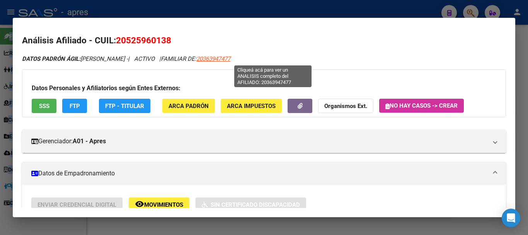
click at [230, 56] on span "20363947477" at bounding box center [213, 58] width 34 height 7
type textarea "20363947477"
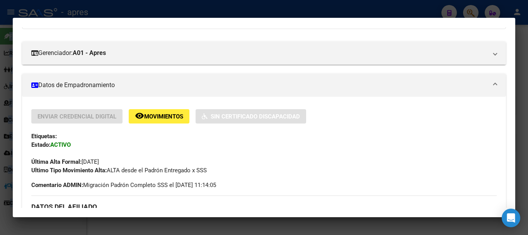
scroll to position [77, 0]
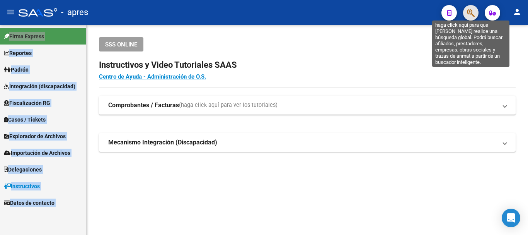
click at [470, 14] on icon "button" at bounding box center [471, 13] width 8 height 9
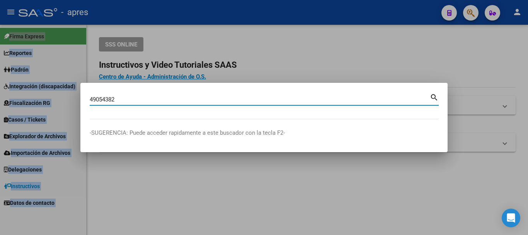
type input "49054382"
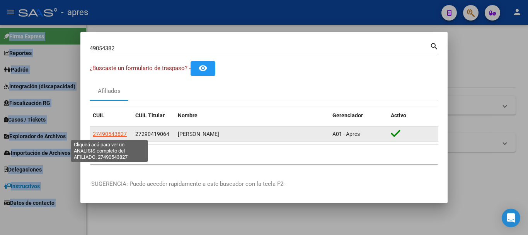
click at [114, 131] on span "27490543827" at bounding box center [110, 134] width 34 height 6
type textarea "27490543827"
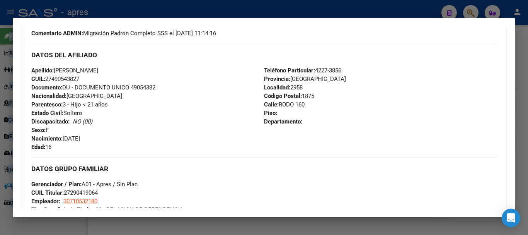
scroll to position [232, 0]
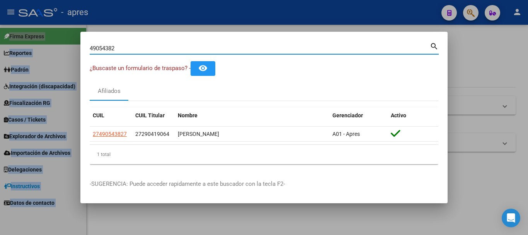
drag, startPoint x: 213, startPoint y: 47, endPoint x: 60, endPoint y: 41, distance: 152.8
click at [60, 41] on div "49054382 Buscar (apellido, dni, cuil, nro traspaso, cuit, obra social) search ¿…" at bounding box center [264, 117] width 528 height 235
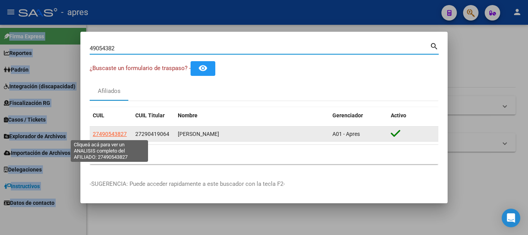
click at [118, 131] on span "27490543827" at bounding box center [110, 134] width 34 height 6
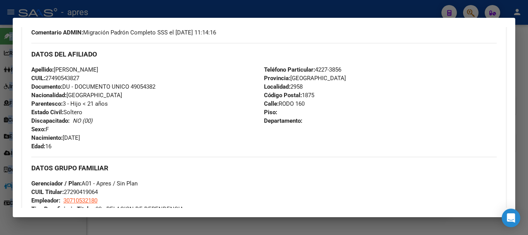
drag, startPoint x: 82, startPoint y: 77, endPoint x: 46, endPoint y: 76, distance: 36.0
click at [46, 76] on div "Apellido: [PERSON_NAME]: 27490543827 Documento: DU - DOCUMENTO UNICO 49054382 N…" at bounding box center [147, 107] width 233 height 85
click at [54, 76] on span "CUIL: 27490543827" at bounding box center [55, 78] width 48 height 7
drag, startPoint x: 47, startPoint y: 76, endPoint x: 87, endPoint y: 76, distance: 39.8
click at [87, 76] on div "Apellido: [PERSON_NAME]: 27490543827 Documento: DU - DOCUMENTO UNICO 49054382 N…" at bounding box center [147, 107] width 233 height 85
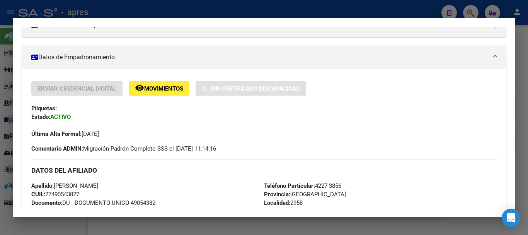
scroll to position [0, 0]
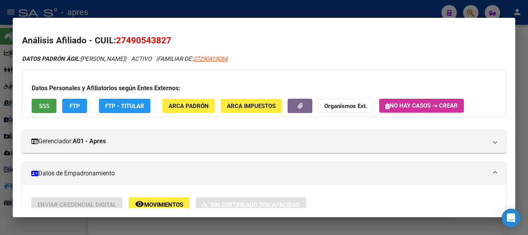
click at [48, 106] on span "SSS" at bounding box center [44, 105] width 10 height 7
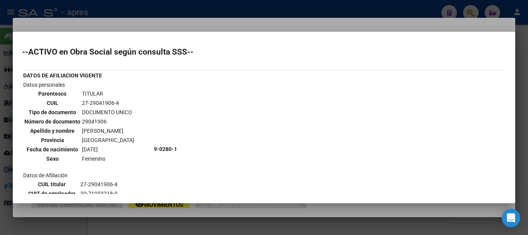
drag, startPoint x: 120, startPoint y: 101, endPoint x: 80, endPoint y: 101, distance: 39.4
click at [80, 101] on table "Parentesco TITULAR CUIL 27-29041906-4 Tipo de documento DOCUMENTO UNICO Número …" at bounding box center [79, 126] width 112 height 75
click at [126, 106] on td "27-29041906-4" at bounding box center [108, 103] width 53 height 9
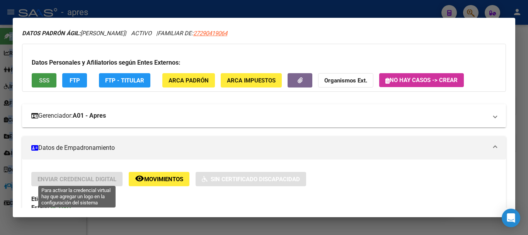
scroll to position [39, 0]
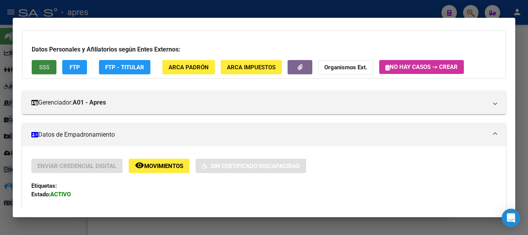
click at [43, 66] on span "SSS" at bounding box center [44, 67] width 10 height 7
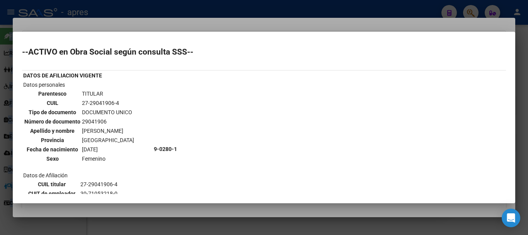
drag, startPoint x: 120, startPoint y: 103, endPoint x: 82, endPoint y: 103, distance: 38.3
click at [82, 103] on td "27-29041906-4" at bounding box center [108, 103] width 53 height 9
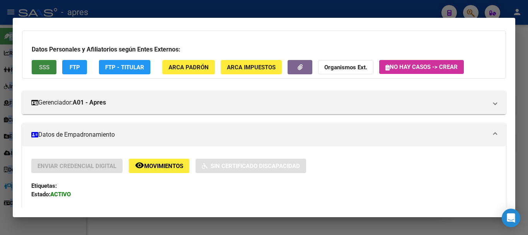
click at [53, 73] on button "SSS" at bounding box center [44, 67] width 25 height 14
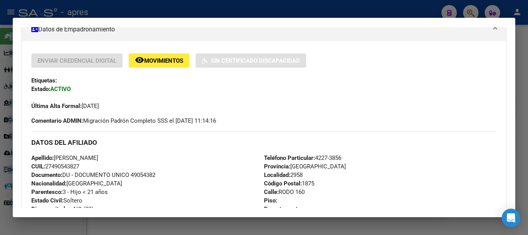
scroll to position [155, 0]
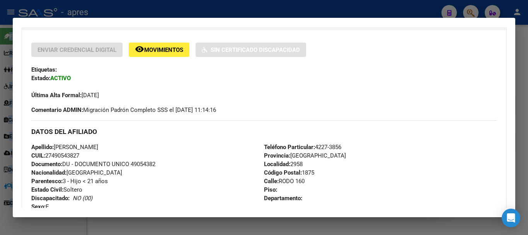
drag, startPoint x: 46, startPoint y: 155, endPoint x: 56, endPoint y: 155, distance: 10.1
click at [56, 155] on span "CUIL: 27490543827" at bounding box center [55, 155] width 48 height 7
click at [45, 158] on span "CUIL: 27490543827" at bounding box center [55, 155] width 48 height 7
drag, startPoint x: 47, startPoint y: 154, endPoint x: 87, endPoint y: 153, distance: 40.6
click at [87, 153] on div "Apellido: [PERSON_NAME]: 27490543827 Documento: DU - DOCUMENTO UNICO 49054382 N…" at bounding box center [147, 185] width 233 height 85
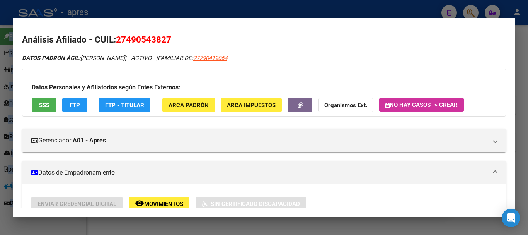
scroll to position [0, 0]
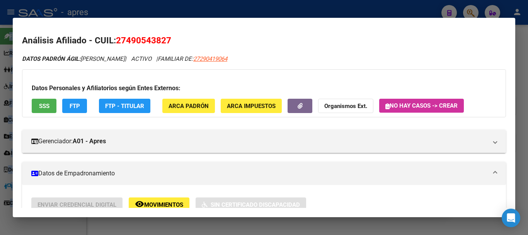
click at [39, 114] on div "Datos Personales y Afiliatorios según Entes Externos: SSS FTP FTP - Titular ARC…" at bounding box center [264, 93] width 484 height 48
click at [40, 110] on button "SSS" at bounding box center [44, 106] width 25 height 14
